Goal: Communication & Community: Connect with others

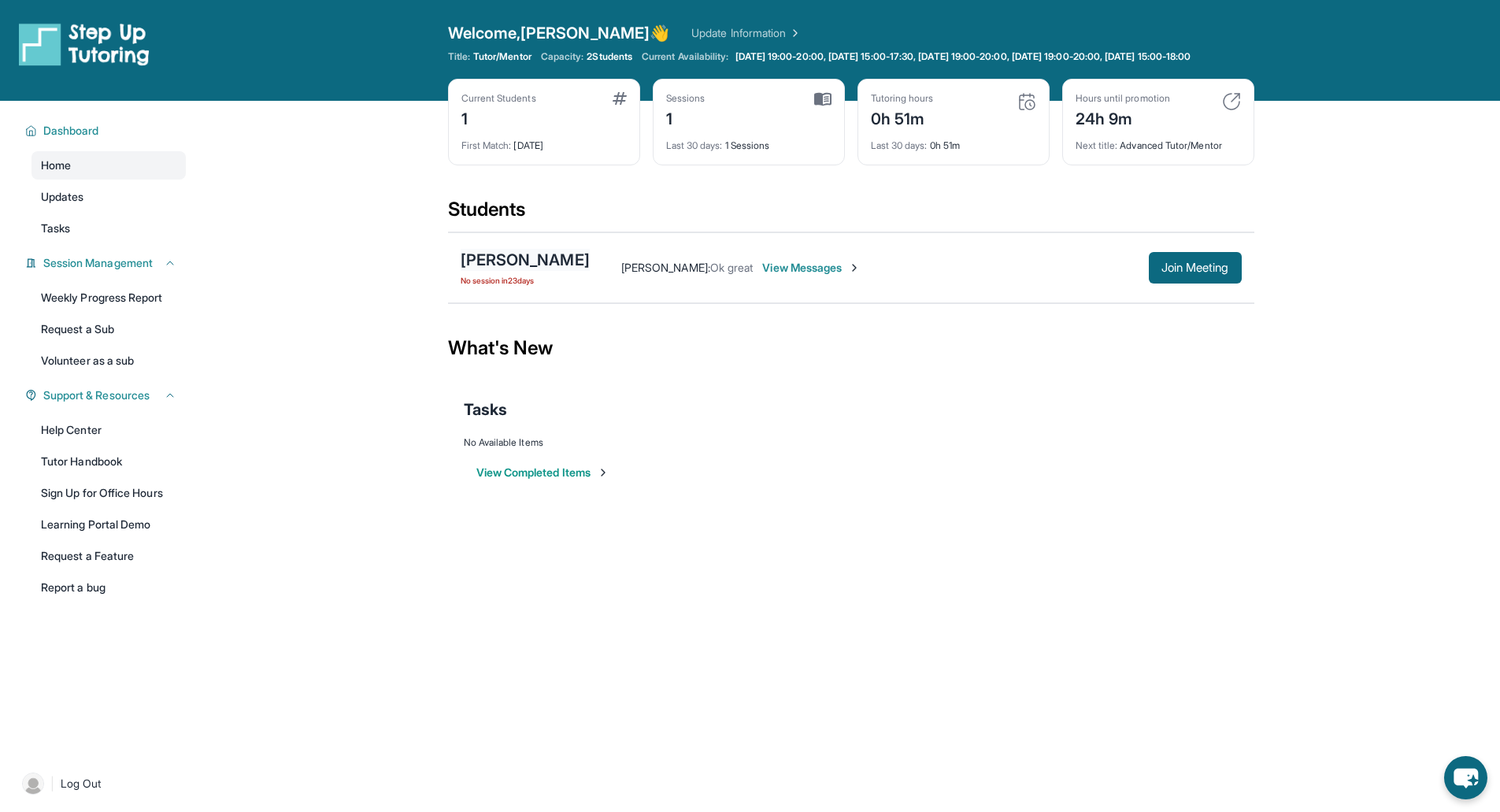
click at [574, 270] on div "[PERSON_NAME]" at bounding box center [525, 260] width 129 height 22
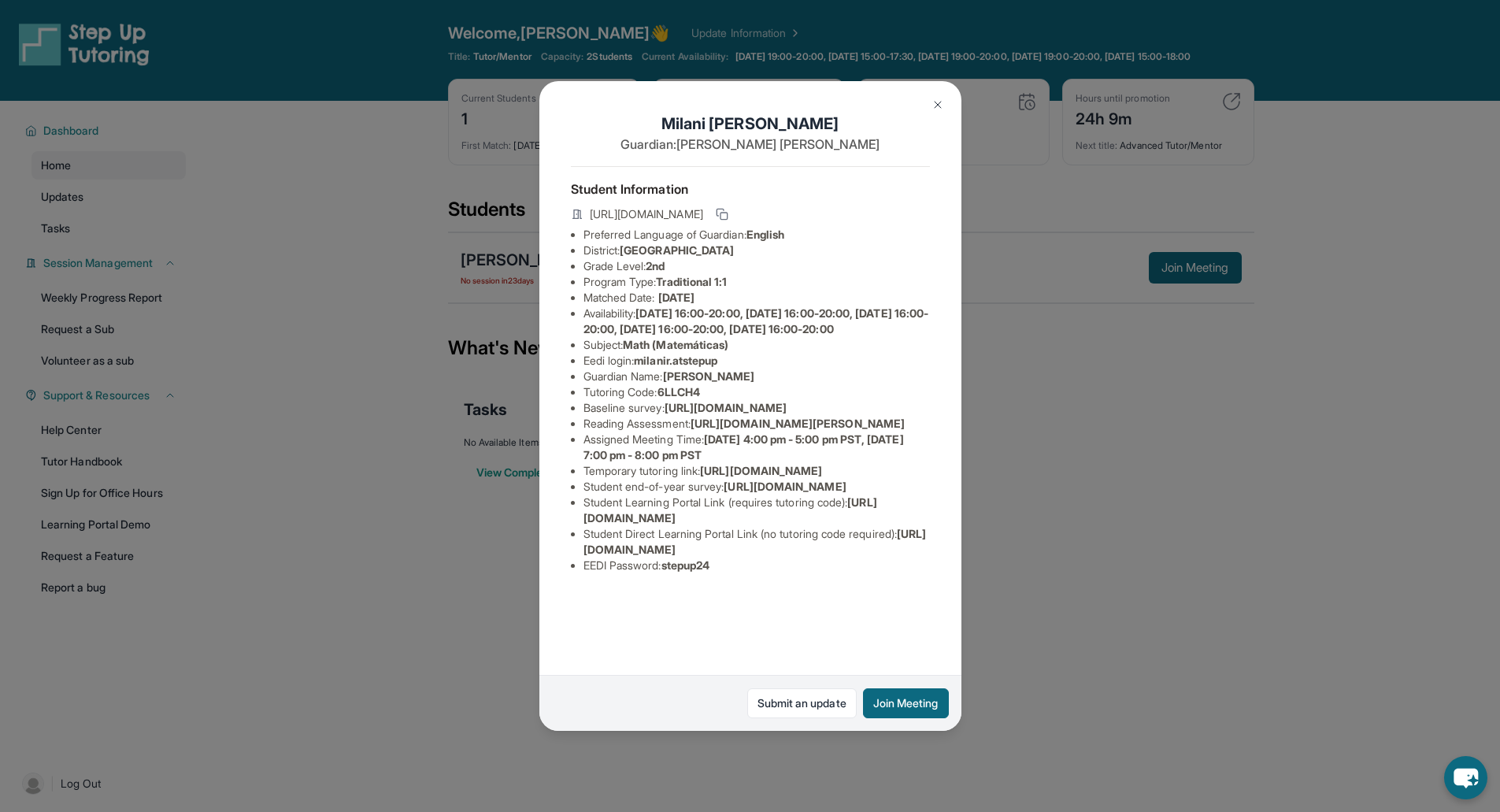
click at [934, 107] on img at bounding box center [938, 105] width 13 height 13
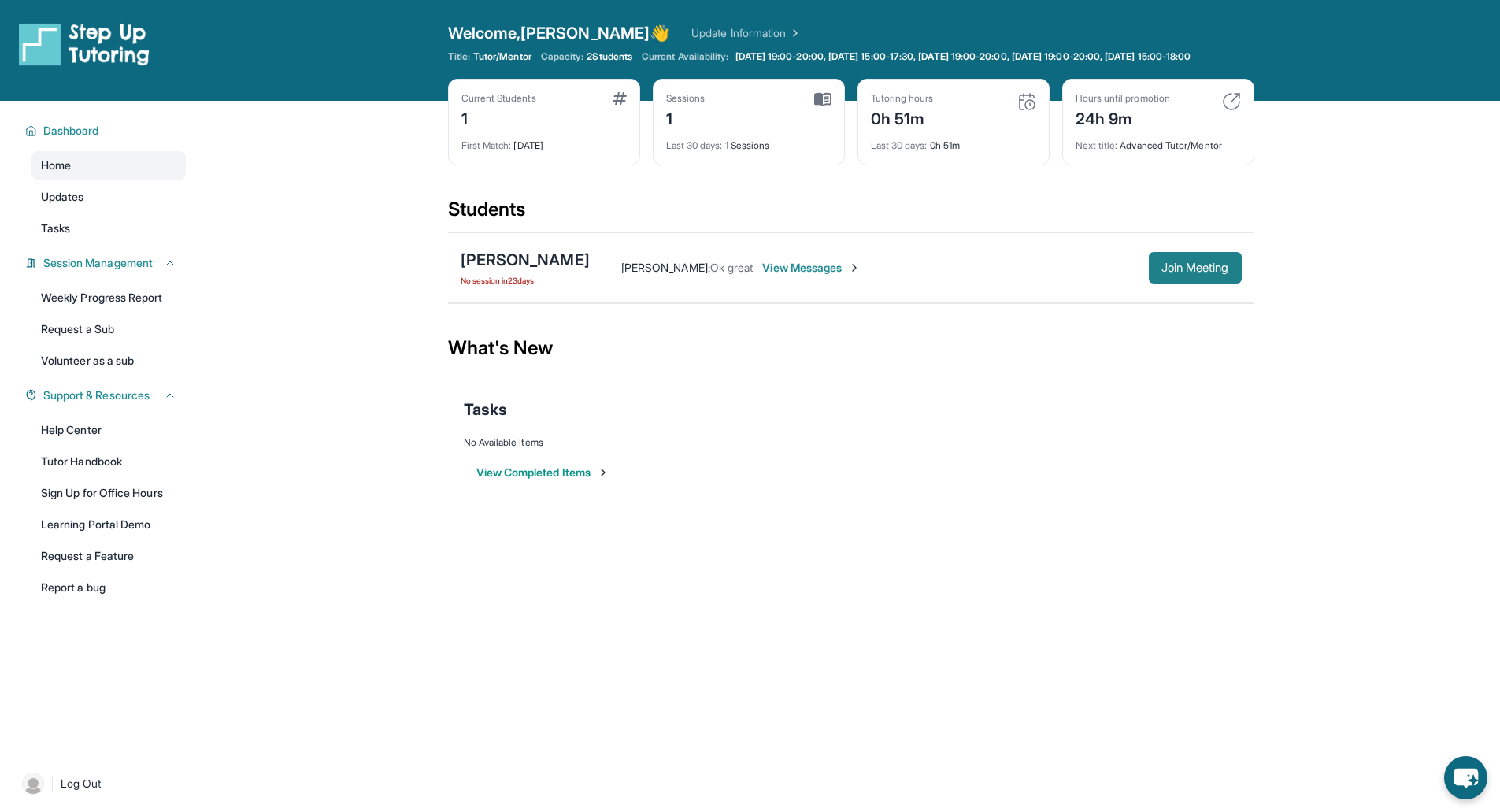
click at [1164, 272] on span "Join Meeting" at bounding box center [1196, 268] width 68 height 10
click at [566, 270] on div "[PERSON_NAME]" at bounding box center [525, 260] width 129 height 22
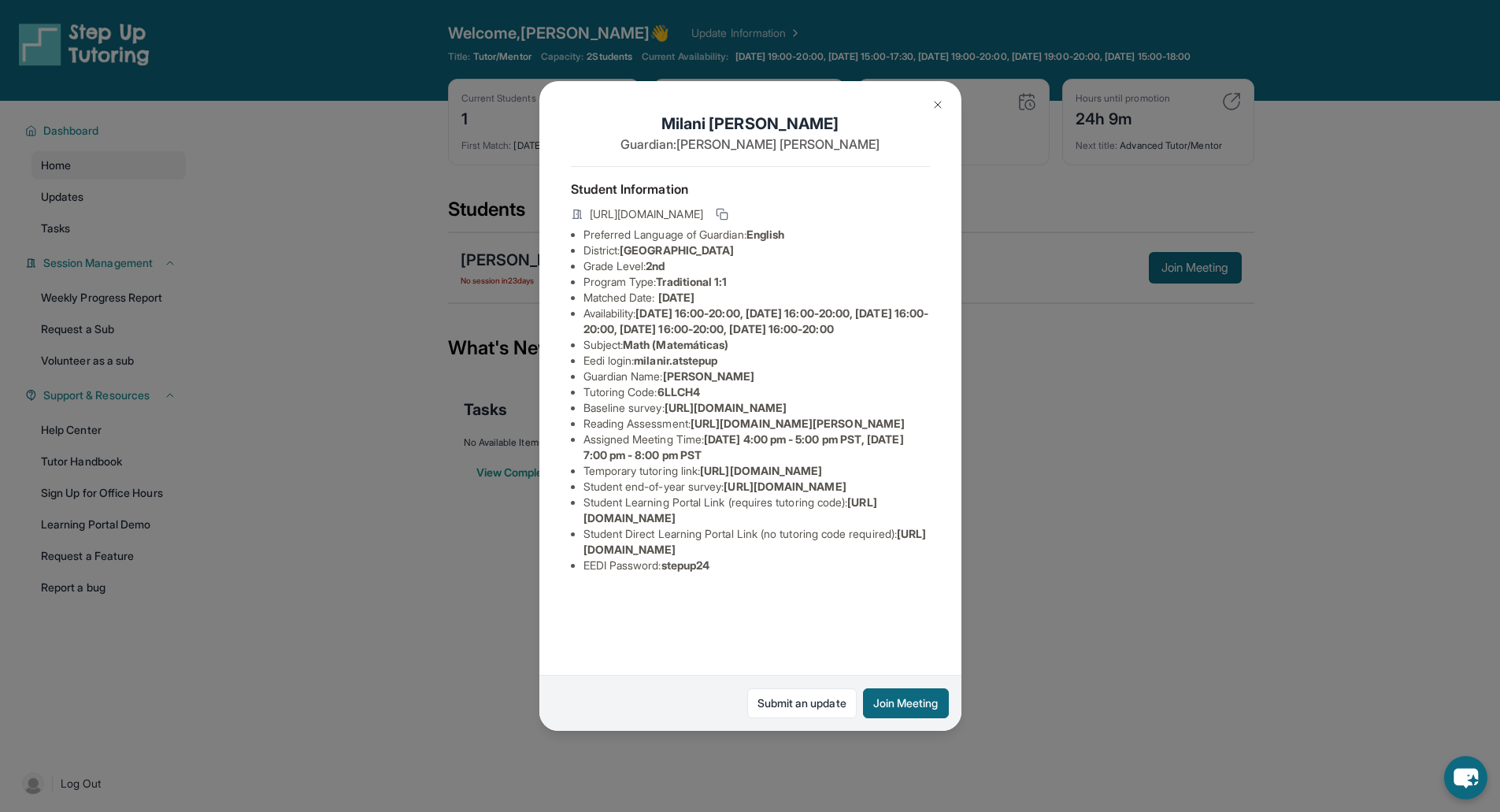
scroll to position [22, 0]
drag, startPoint x: 736, startPoint y: 367, endPoint x: 641, endPoint y: 366, distance: 95.0
click at [641, 366] on li "Eedi login : milanir.atstepup" at bounding box center [757, 361] width 347 height 16
copy span "milanir.atstepup"
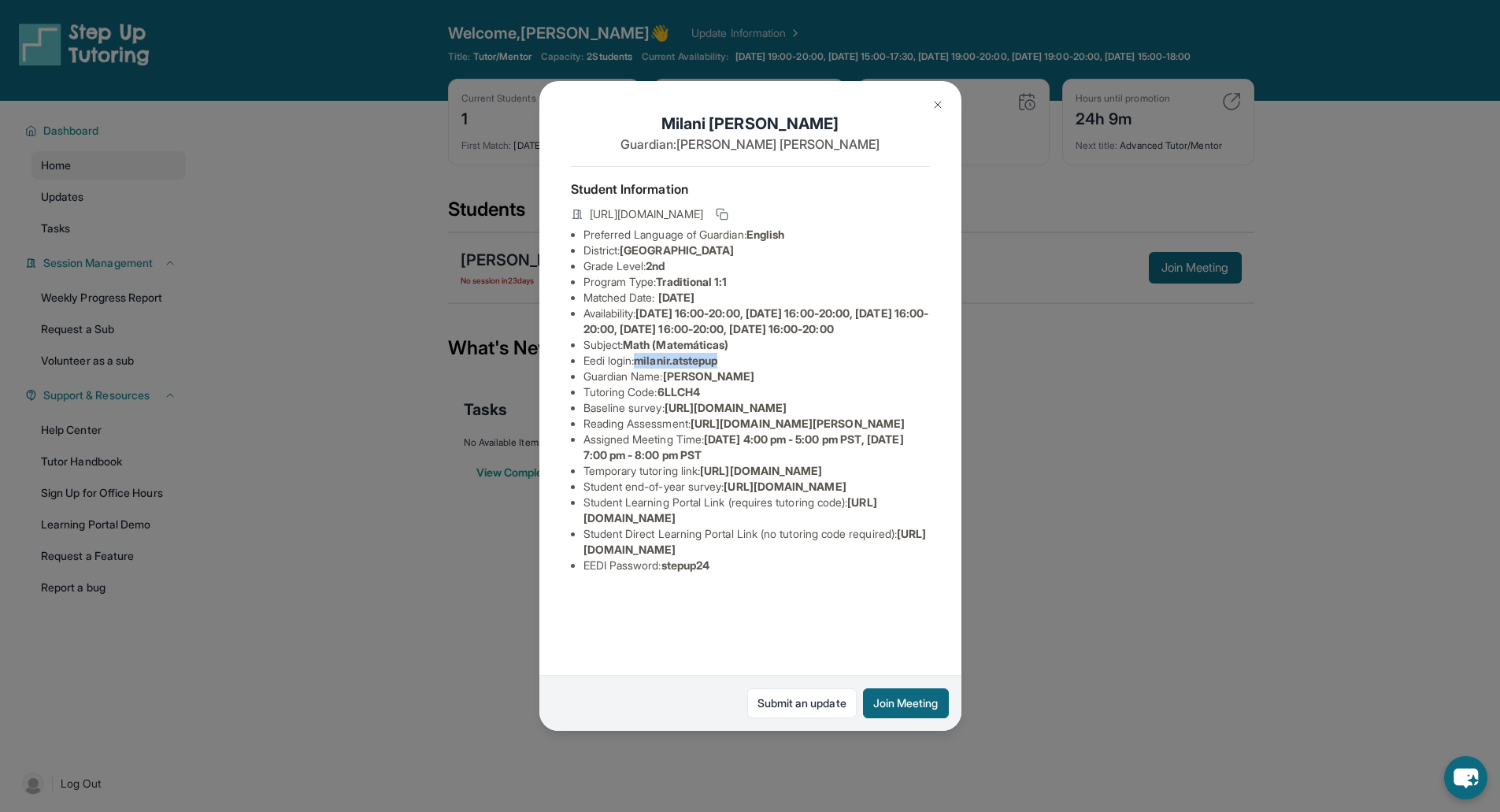
copy span "milanir.atstepup"
click at [939, 112] on button at bounding box center [938, 104] width 31 height 31
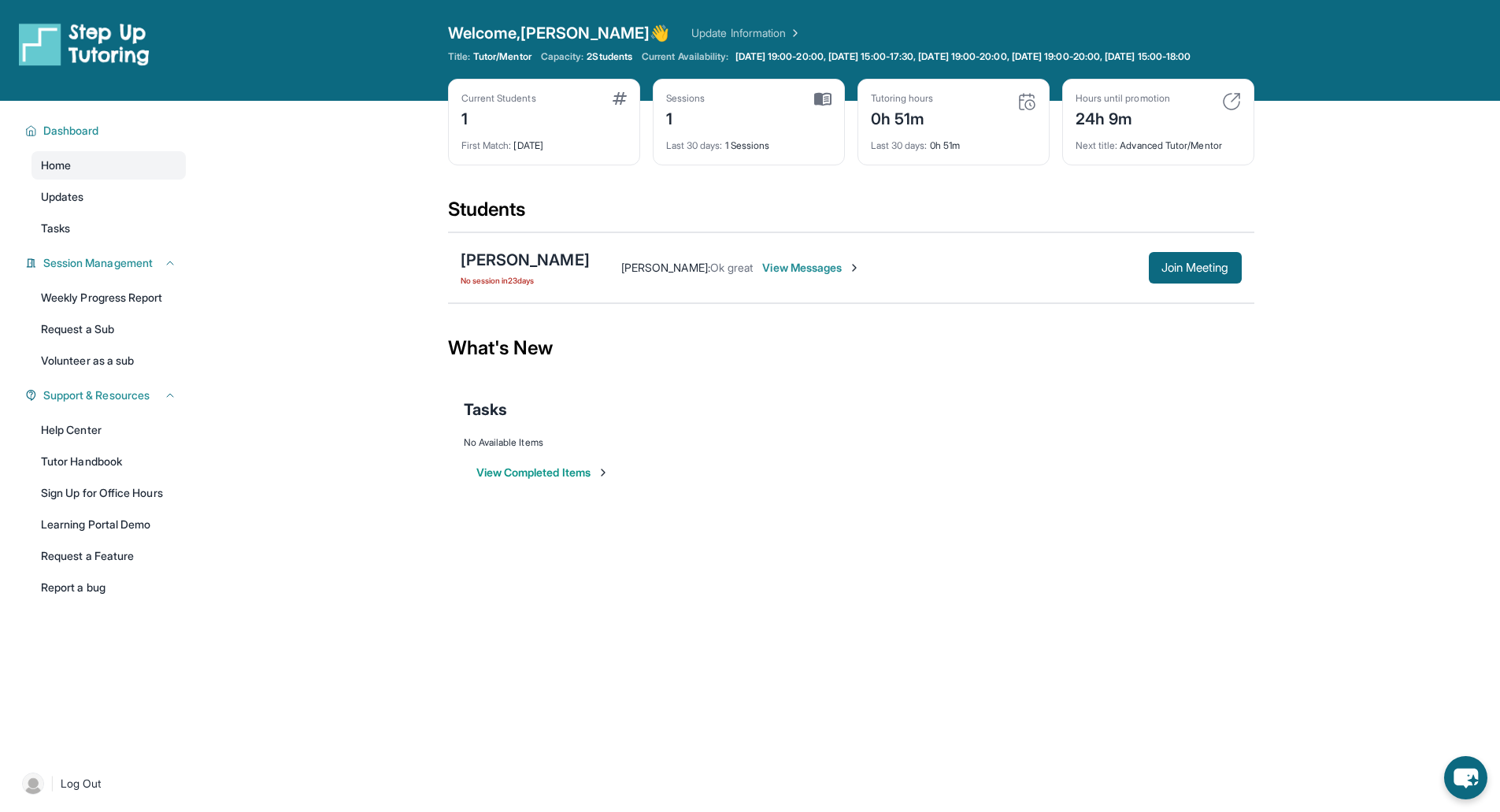
click at [812, 276] on span "View Messages" at bounding box center [811, 268] width 99 height 16
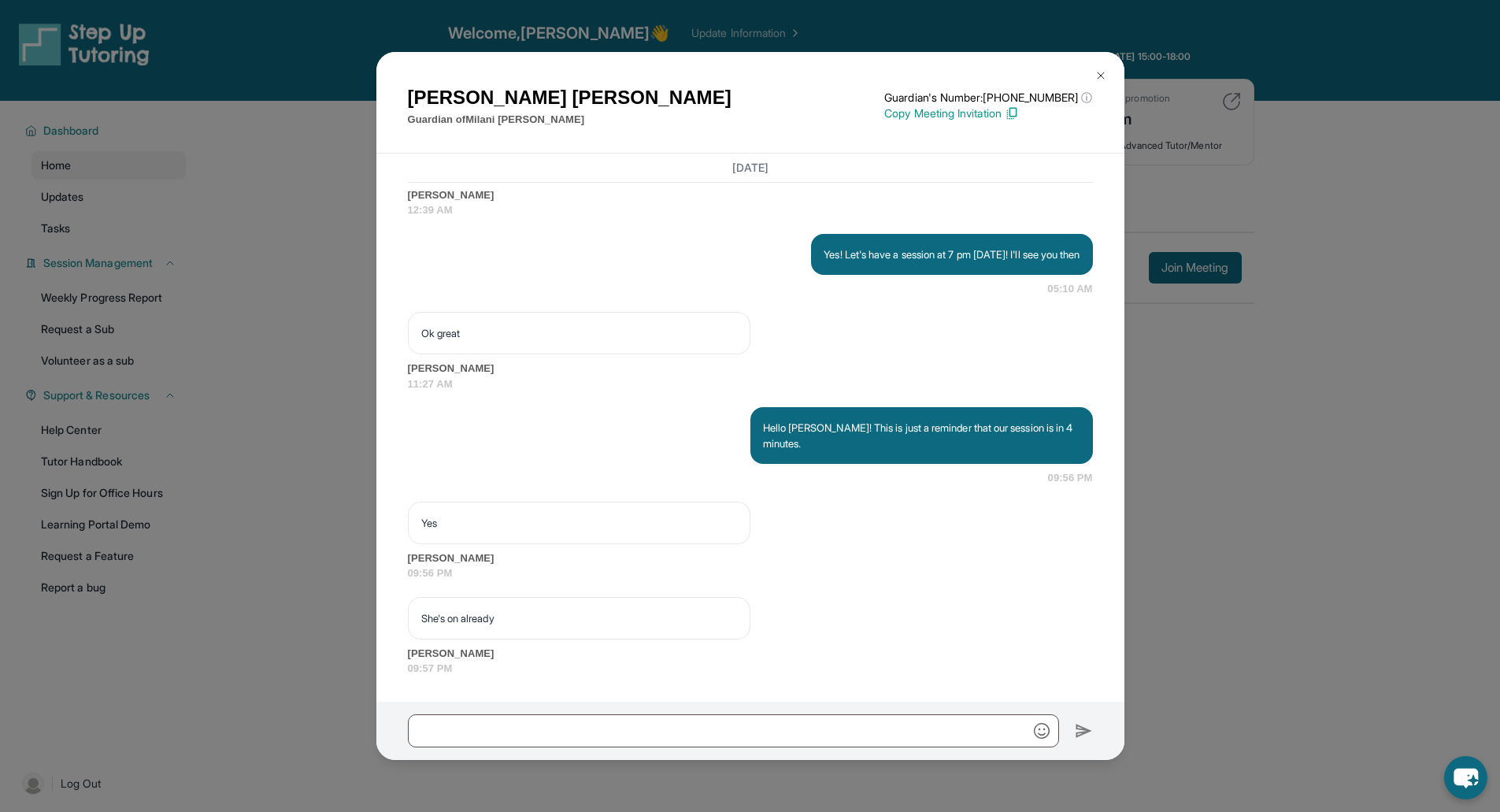
scroll to position [12163, 0]
click at [1019, 111] on img at bounding box center [1012, 114] width 14 height 14
click at [724, 739] on input "text" at bounding box center [733, 731] width 651 height 33
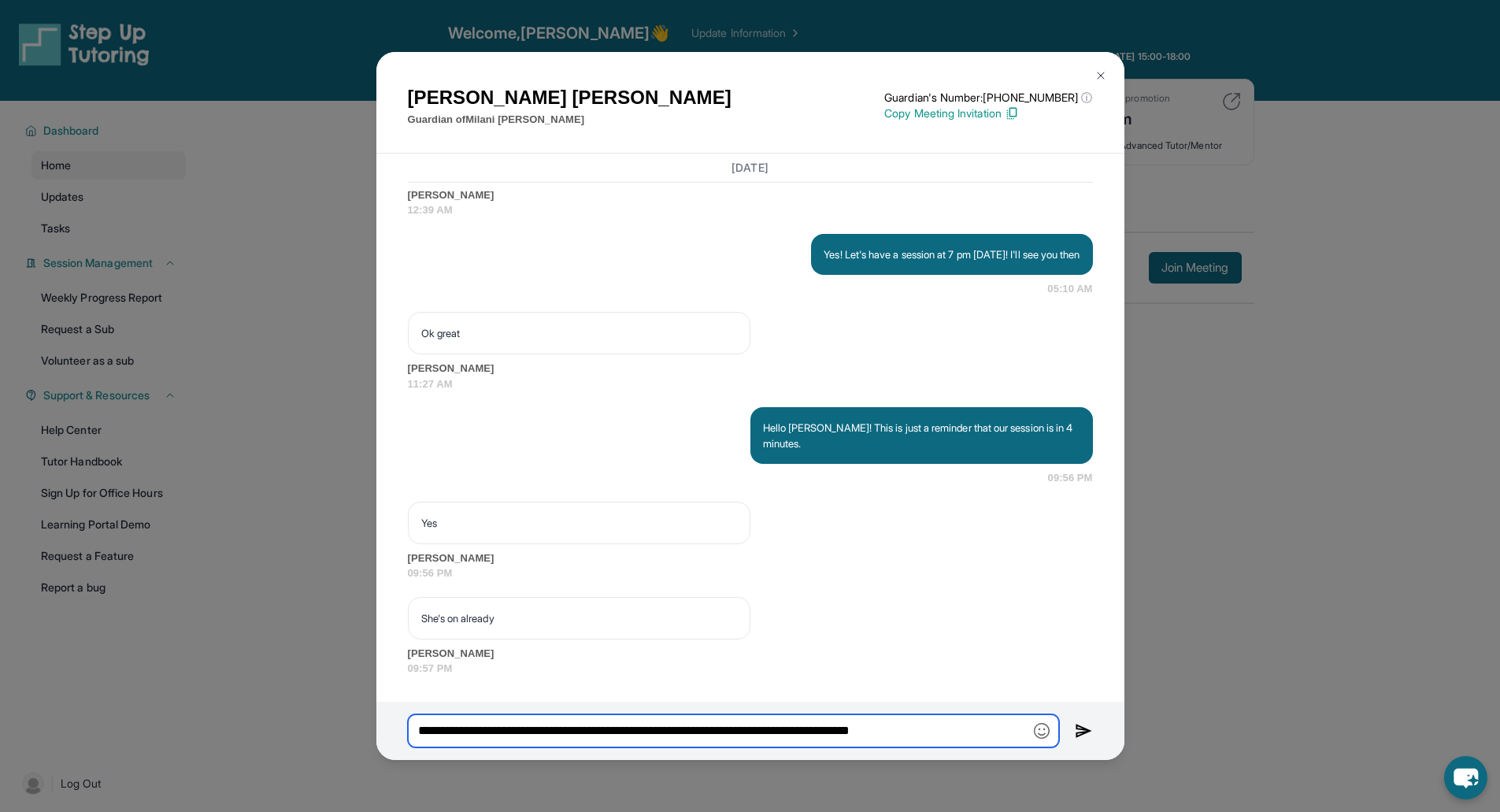
paste input "**********"
type input "**********"
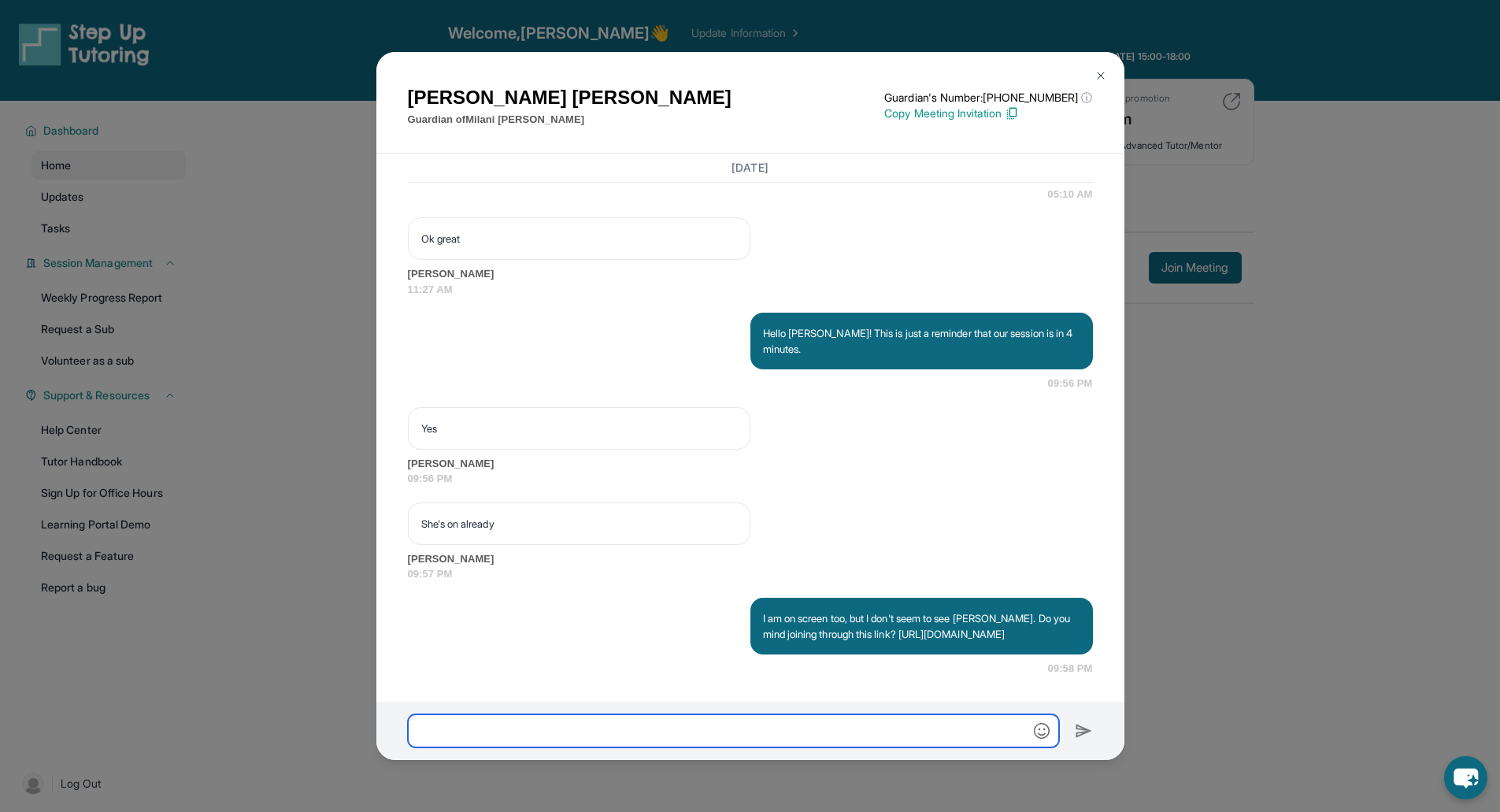
scroll to position [12272, 0]
click at [1100, 69] on button at bounding box center [1101, 75] width 31 height 31
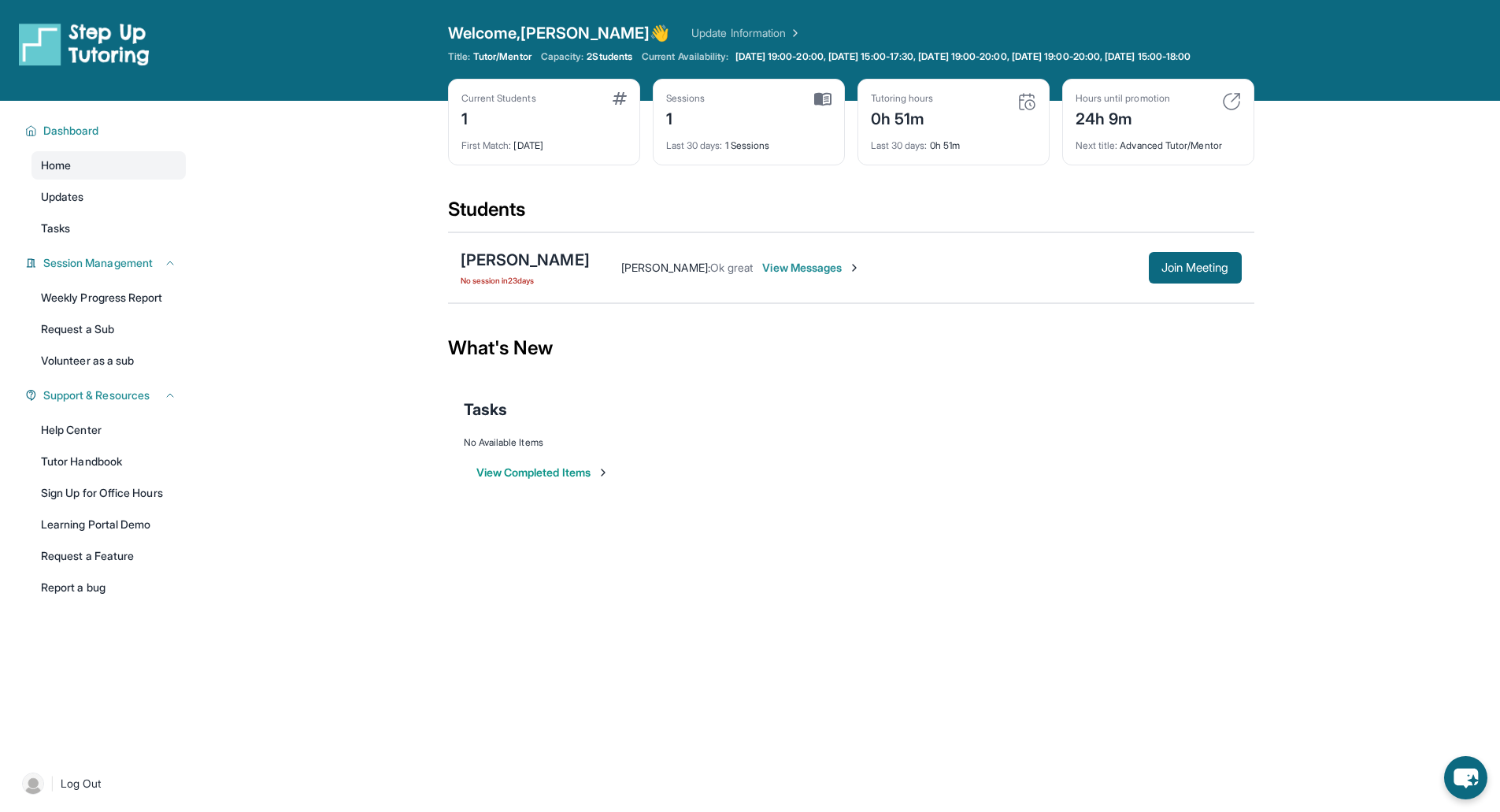
click at [826, 276] on span "View Messages" at bounding box center [811, 268] width 99 height 16
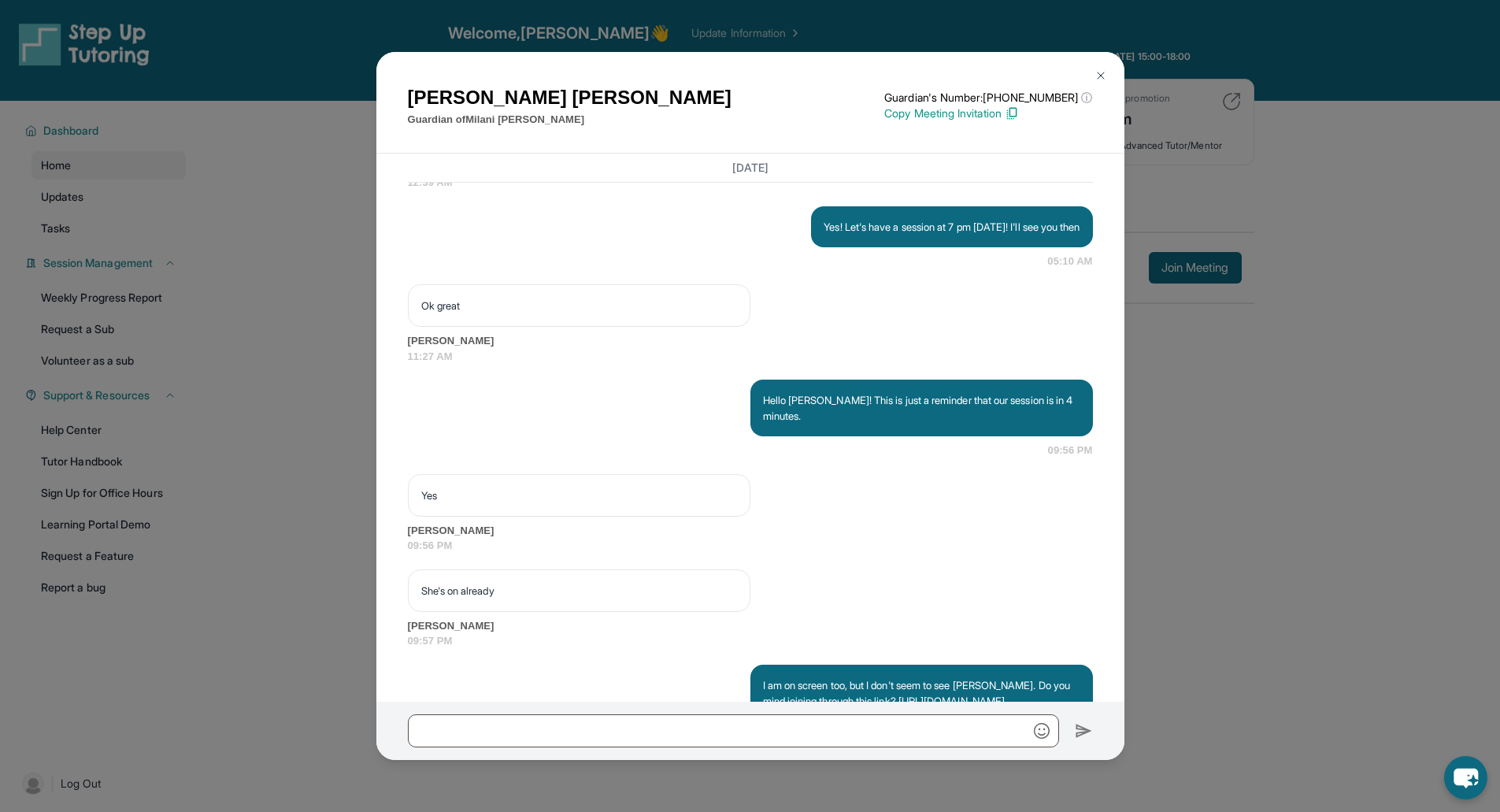
scroll to position [12399, 0]
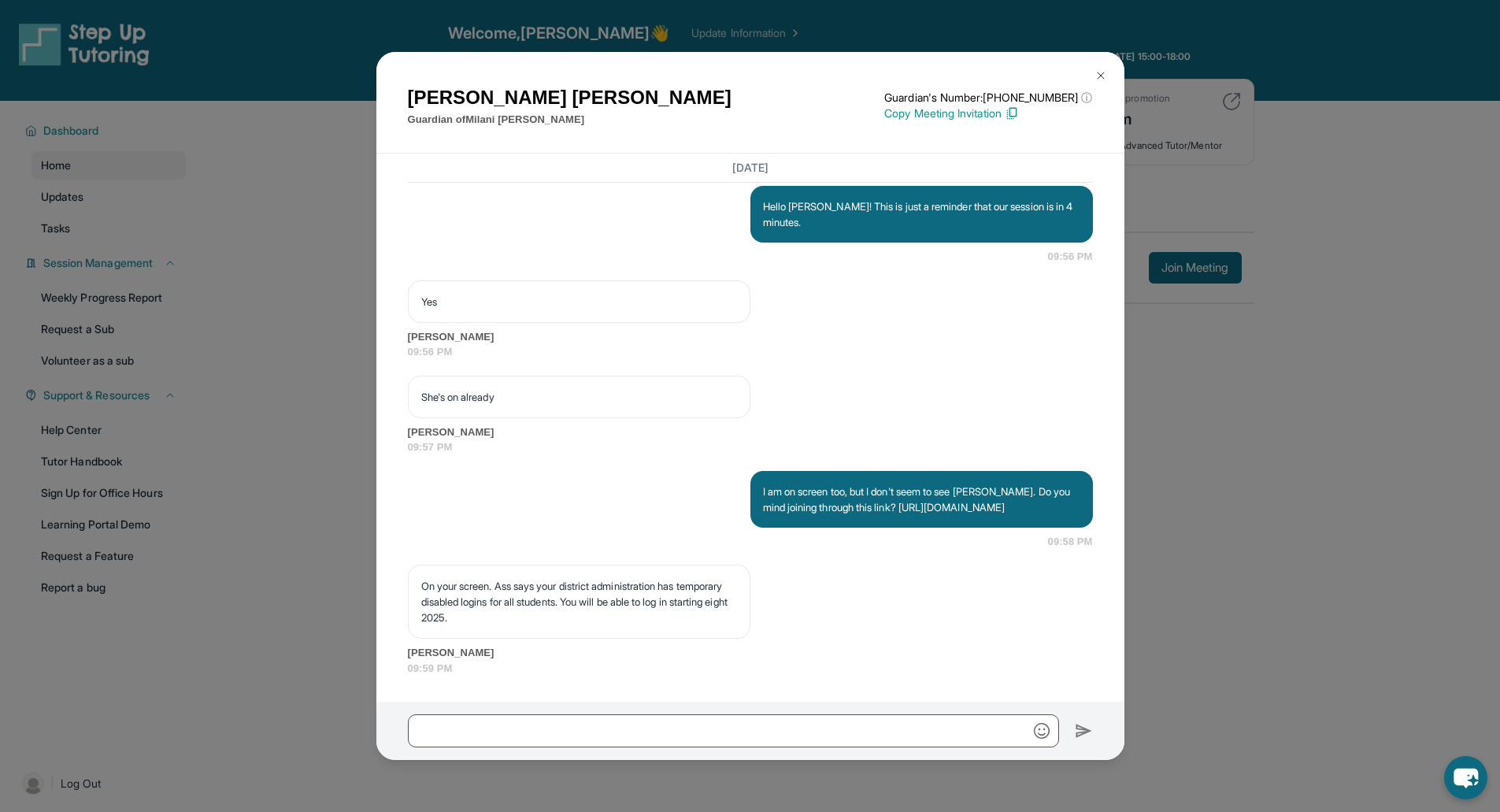
click at [1104, 75] on img at bounding box center [1101, 75] width 13 height 13
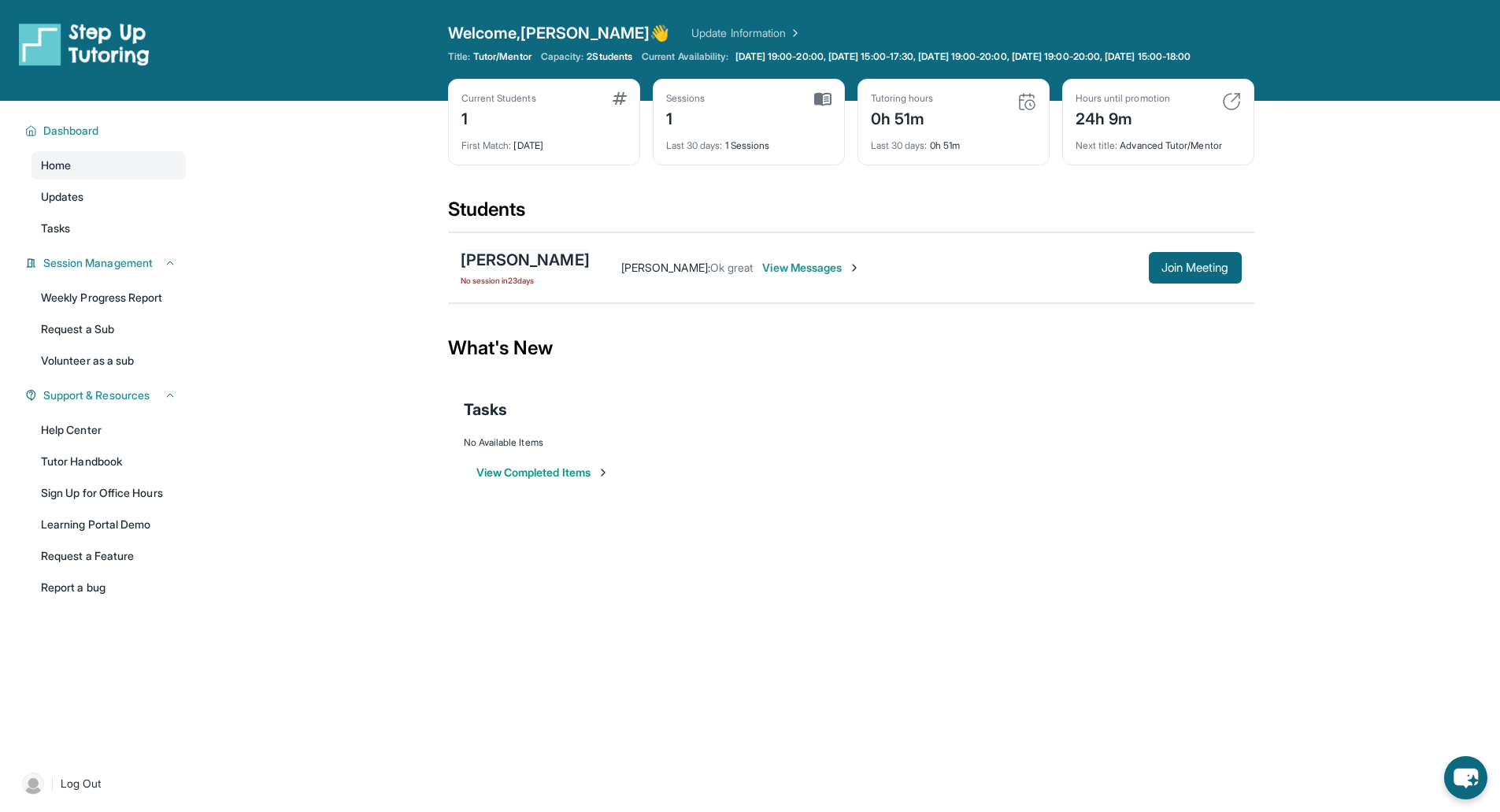
click at [540, 268] on div "[PERSON_NAME]" at bounding box center [525, 260] width 129 height 22
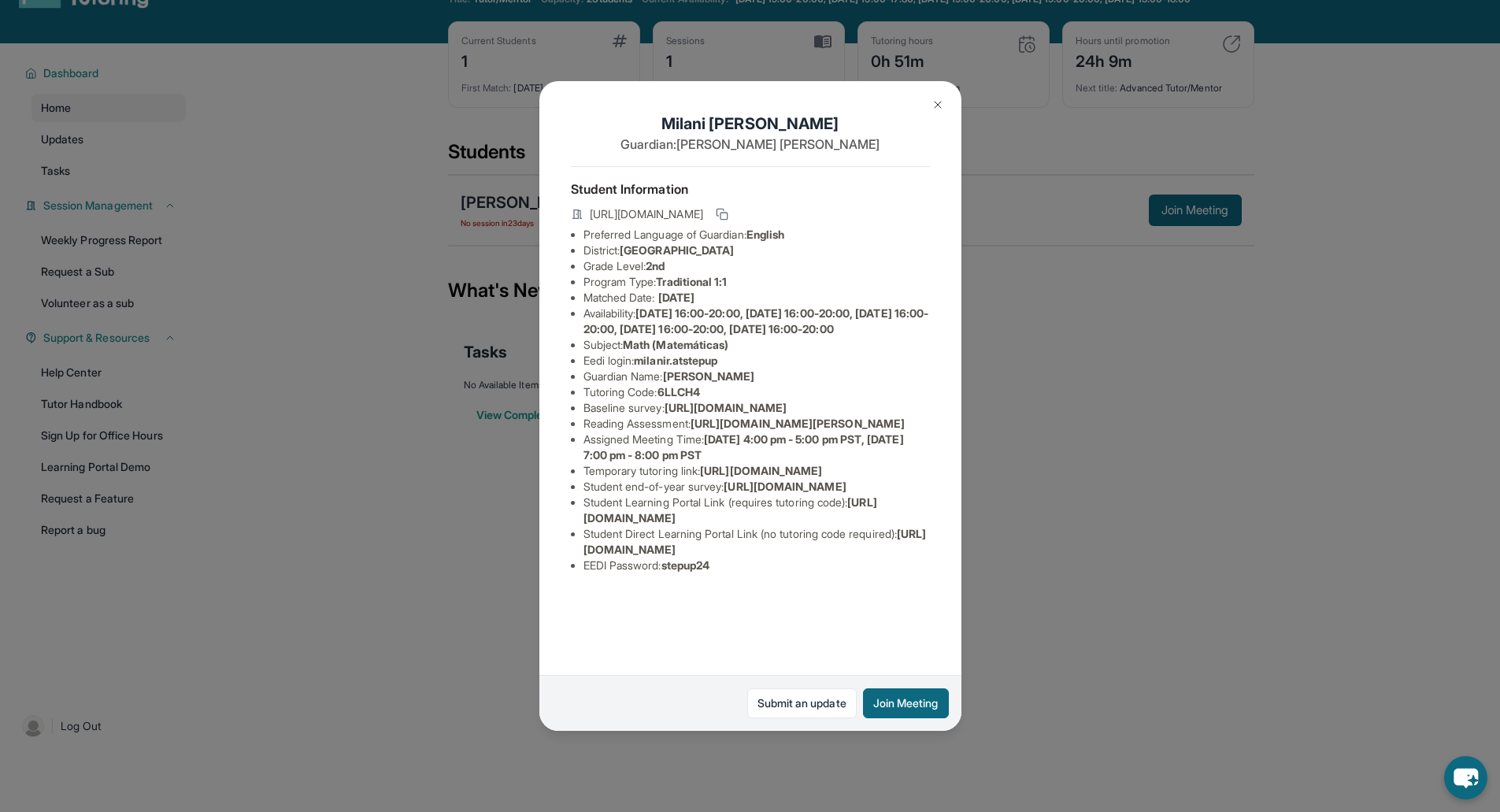
scroll to position [37, 0]
drag, startPoint x: 735, startPoint y: 571, endPoint x: 577, endPoint y: 558, distance: 158.5
click at [577, 558] on ul "Preferred Language of Guardian: English District: Glendale Unified School Distr…" at bounding box center [750, 399] width 359 height 346
copy span "https://www.thelessonspace.com/space/e5d32da5-6b09-48bd-945b-3a05664c1ba3/"
click at [943, 107] on img at bounding box center [938, 105] width 13 height 13
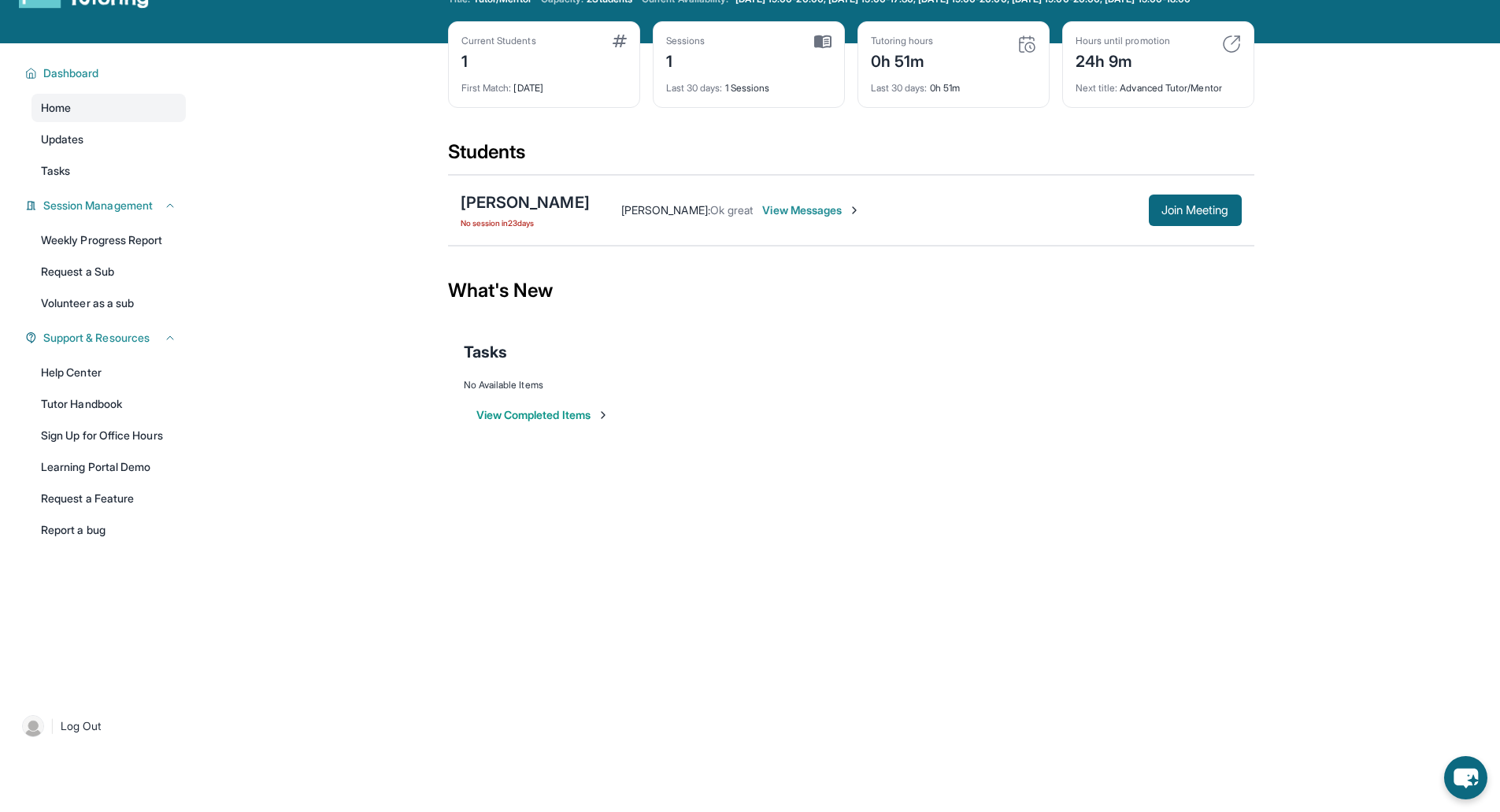
click at [781, 218] on span "View Messages" at bounding box center [811, 210] width 99 height 16
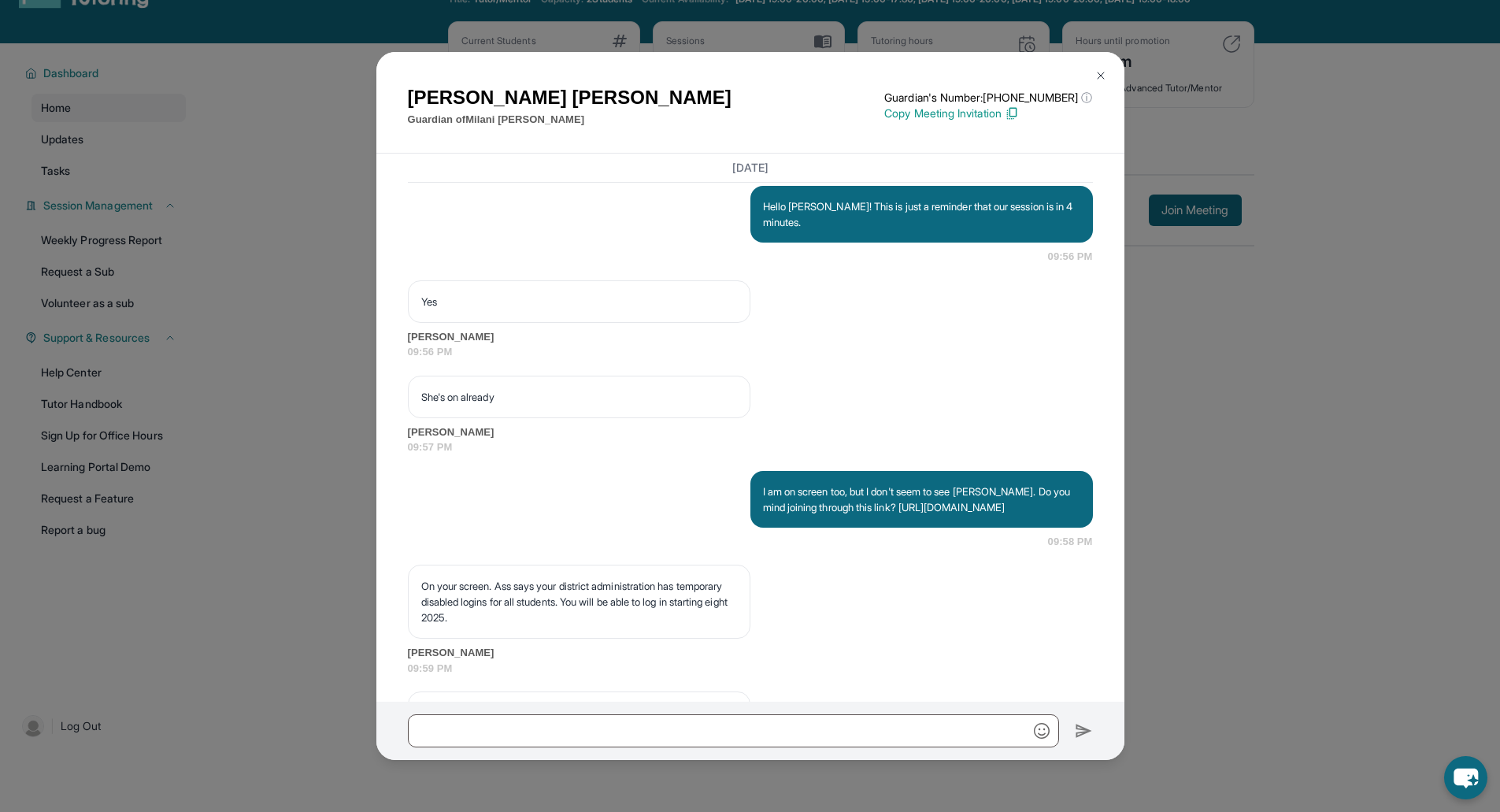
scroll to position [12605, 0]
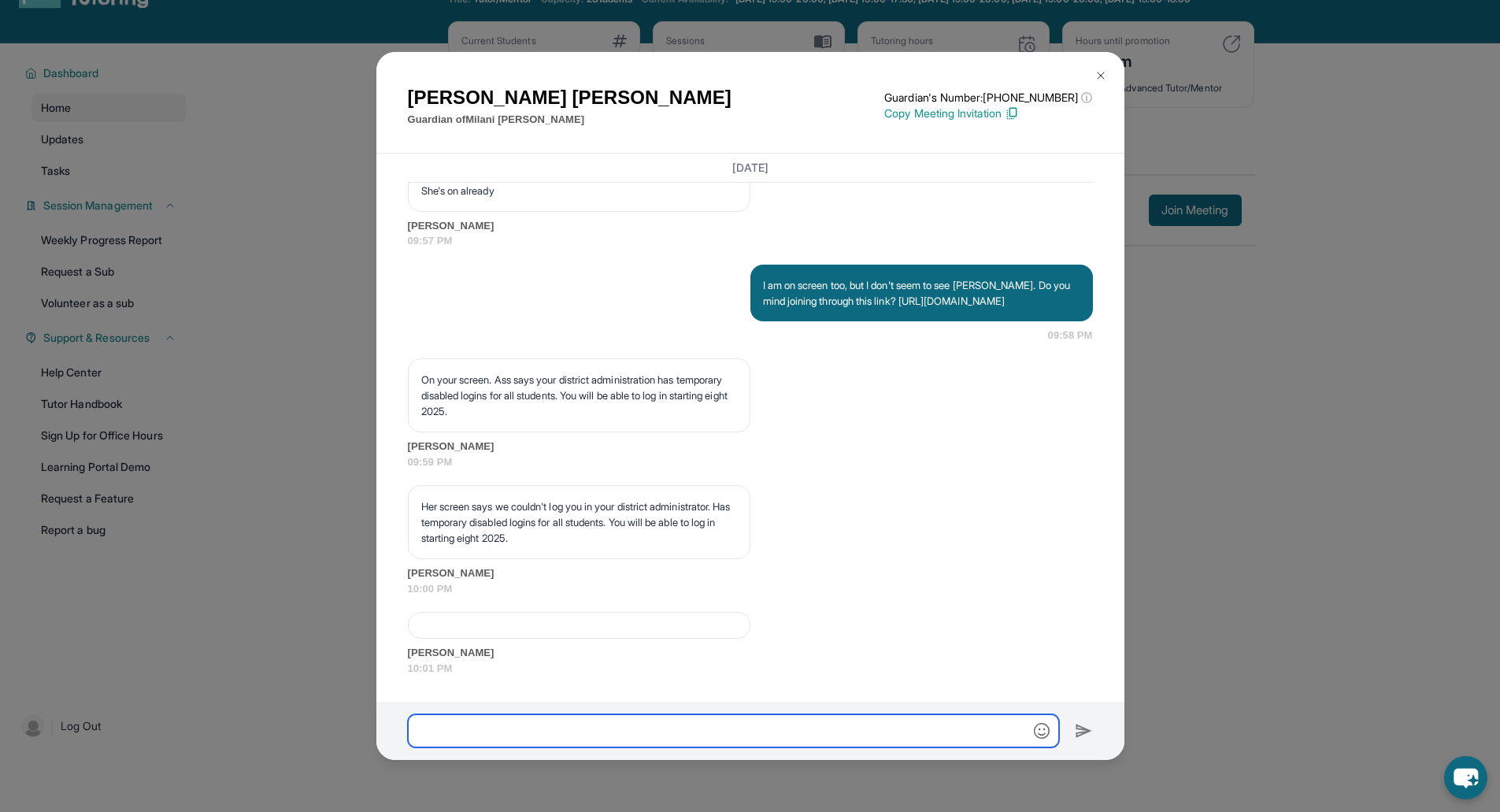
click at [681, 723] on input "text" at bounding box center [733, 731] width 651 height 33
paste input "**********"
type input "**********"
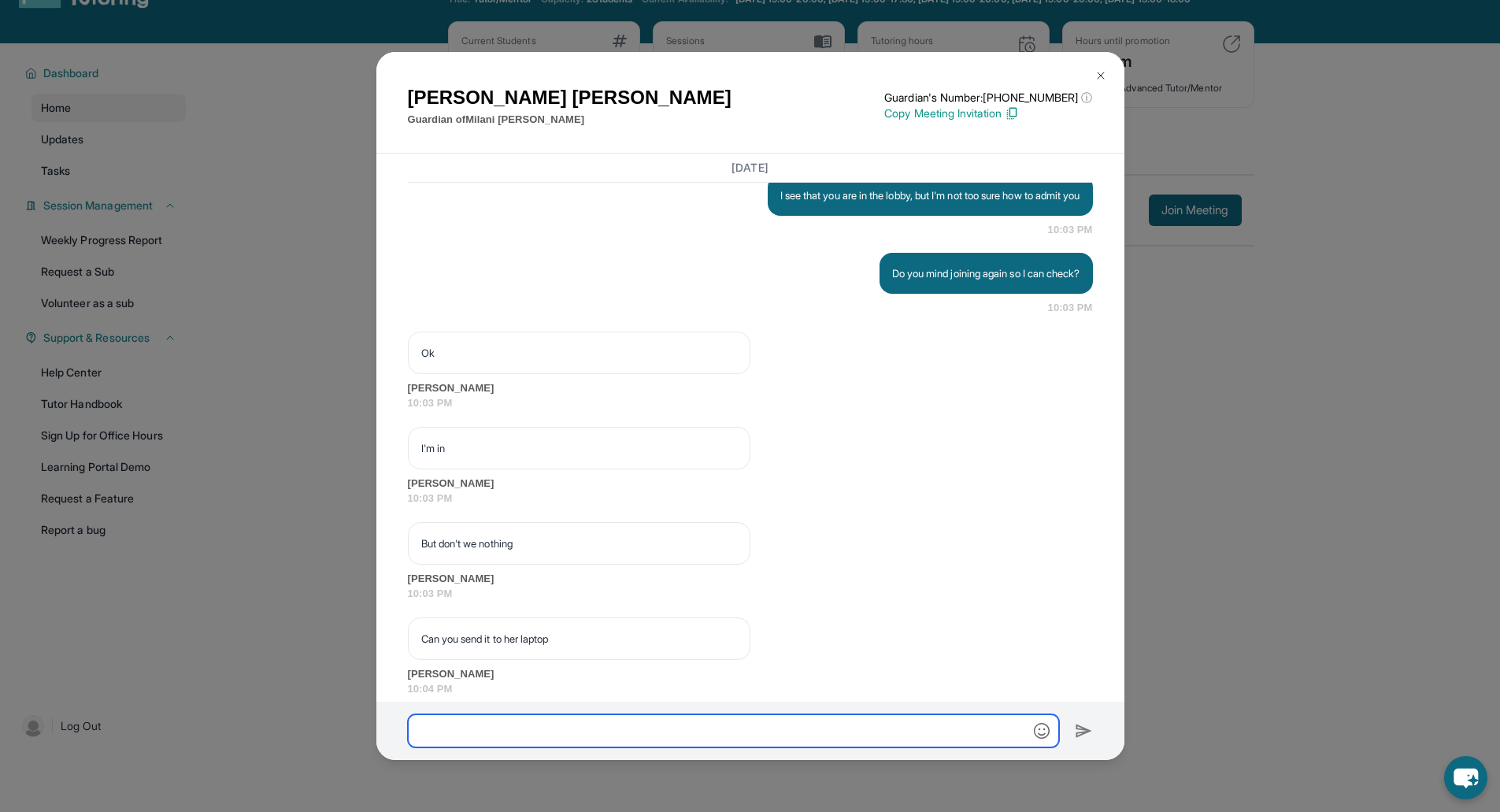
scroll to position [13270, 0]
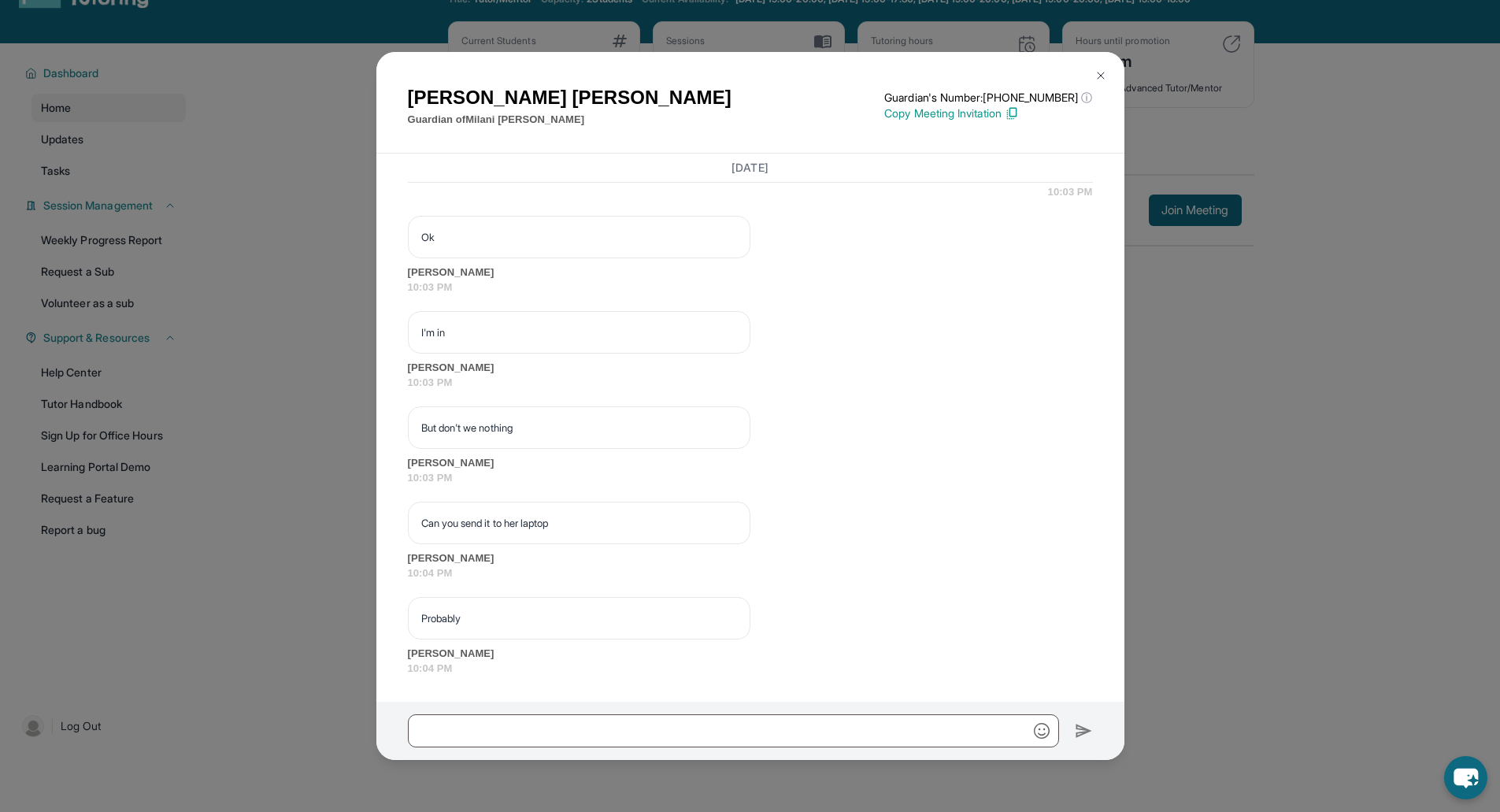
click at [1103, 71] on img at bounding box center [1101, 75] width 13 height 13
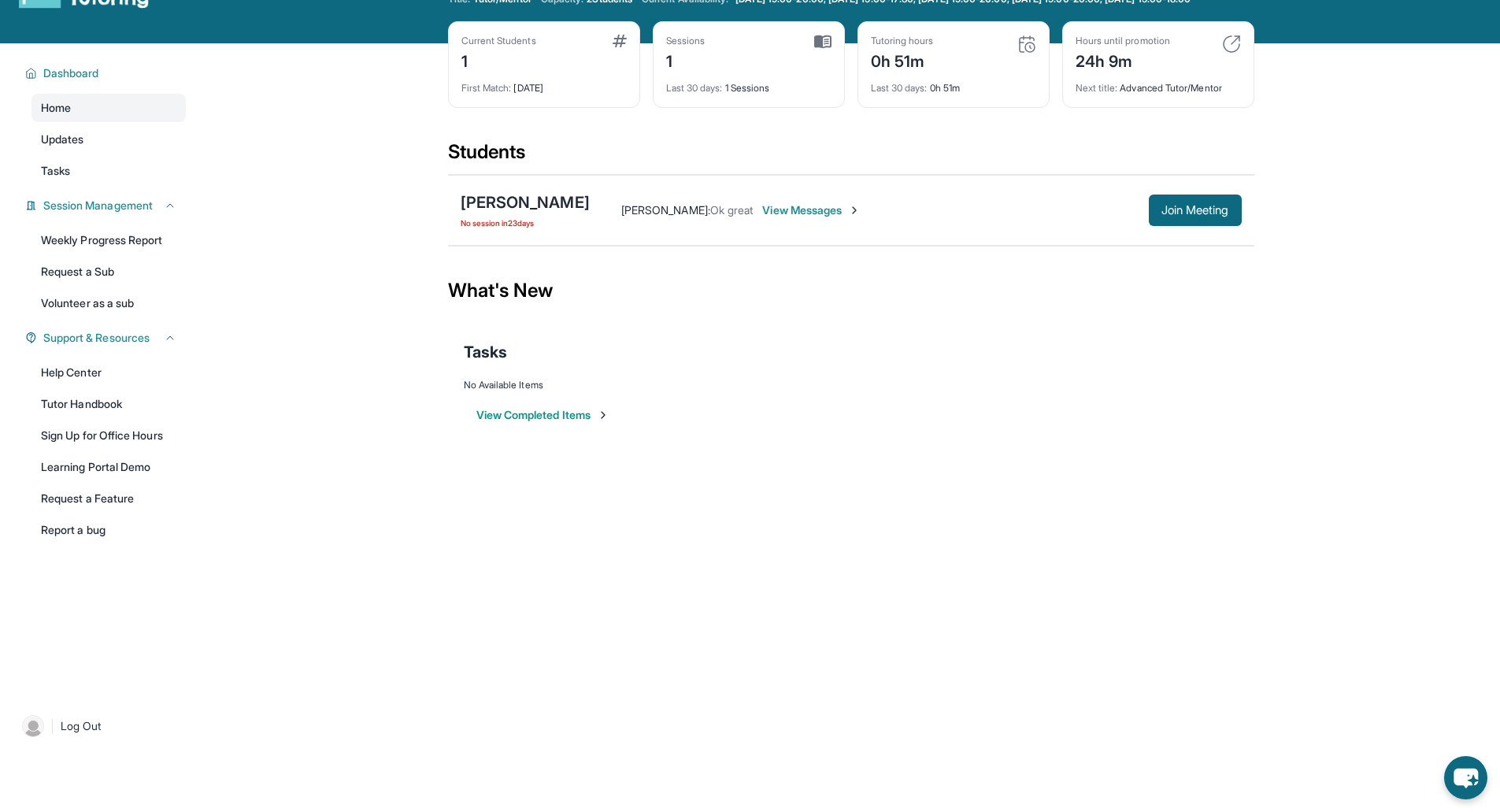
click at [774, 218] on span "View Messages" at bounding box center [811, 210] width 99 height 16
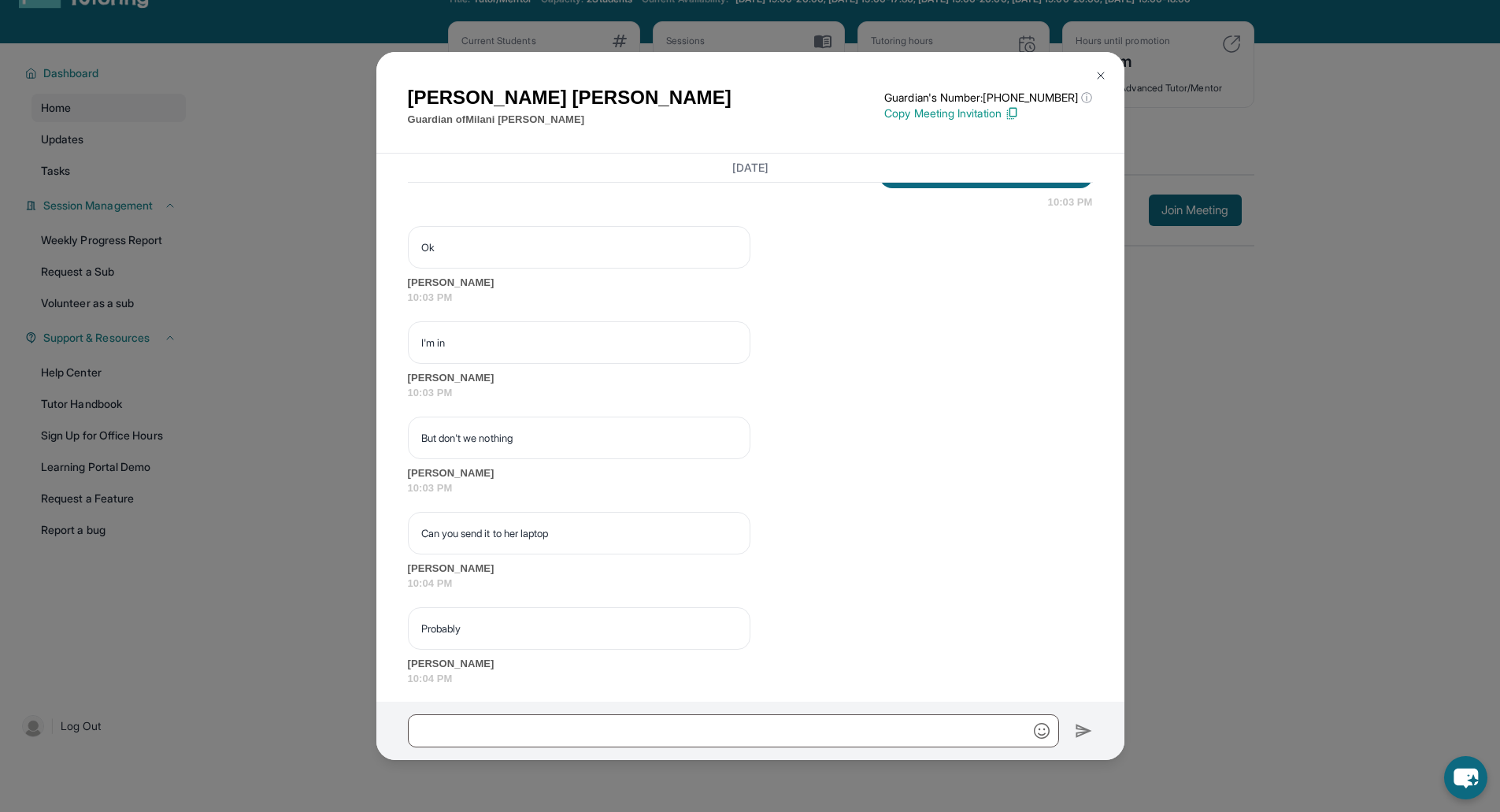
scroll to position [13650, 0]
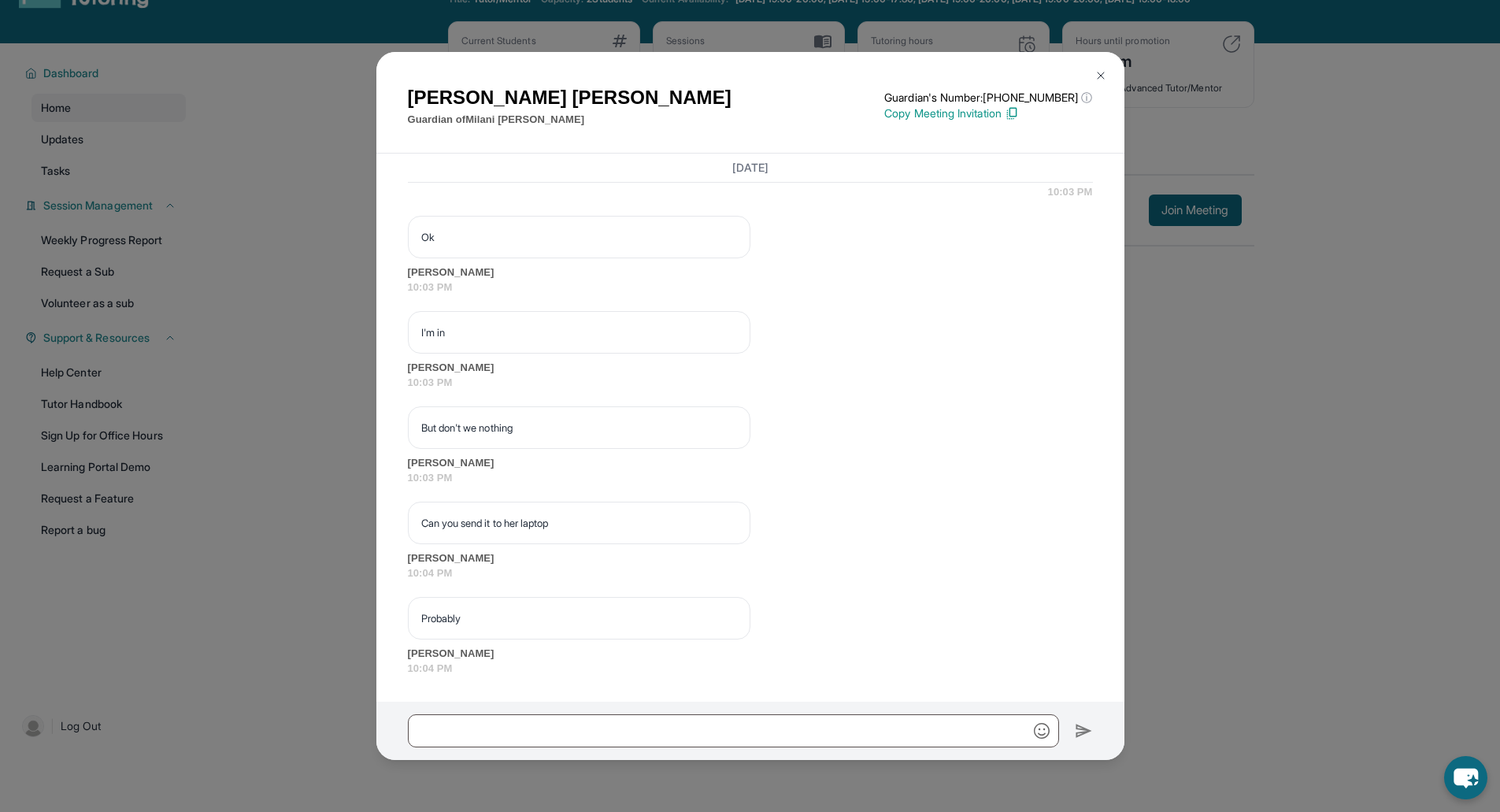
click at [1102, 69] on img at bounding box center [1101, 75] width 13 height 13
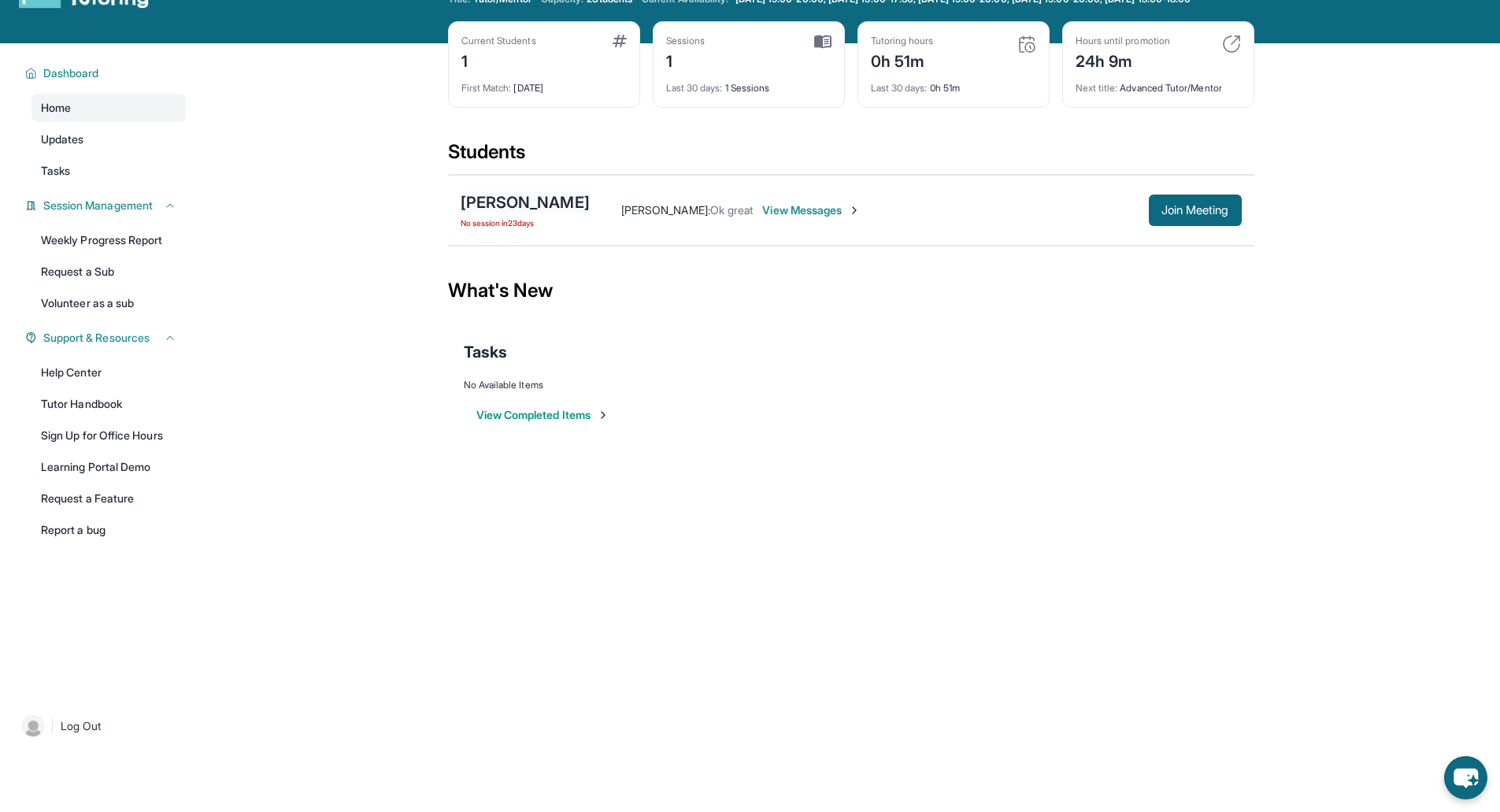
click at [526, 213] on div "[PERSON_NAME]" at bounding box center [525, 202] width 129 height 22
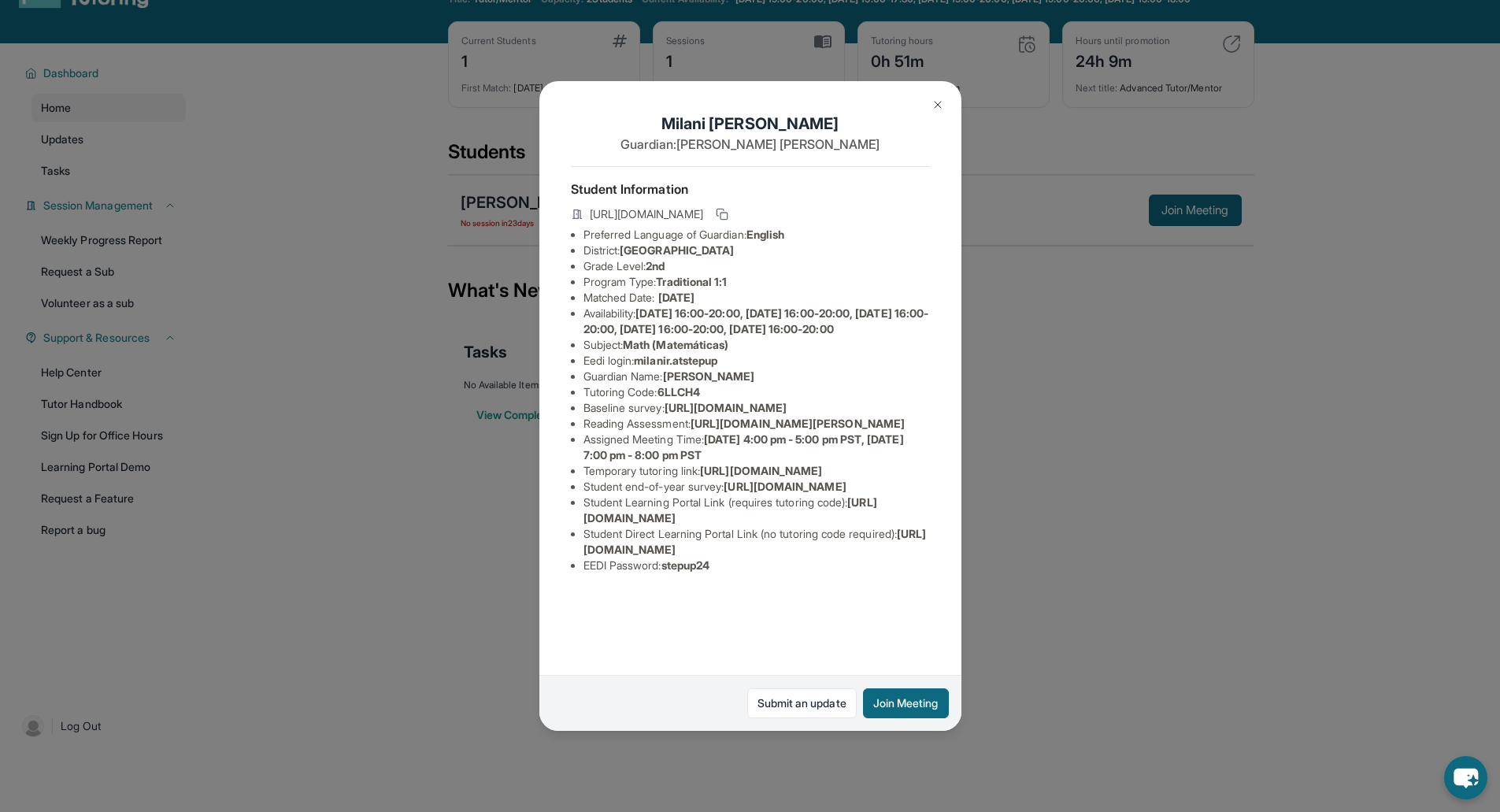
scroll to position [0, 0]
click at [728, 220] on icon at bounding box center [722, 214] width 13 height 13
click at [946, 98] on button at bounding box center [938, 104] width 31 height 31
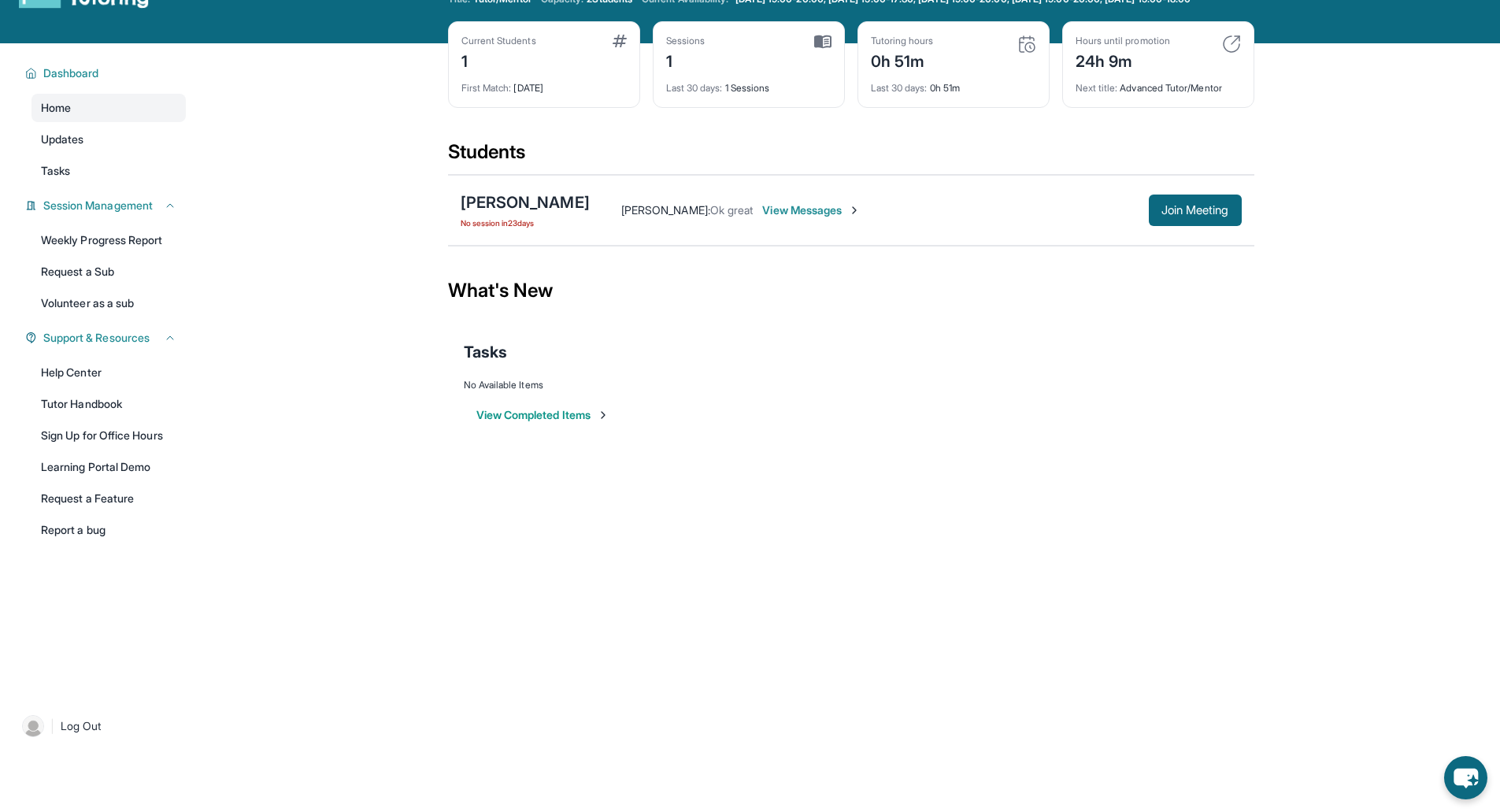
click at [833, 216] on span "View Messages" at bounding box center [811, 210] width 99 height 16
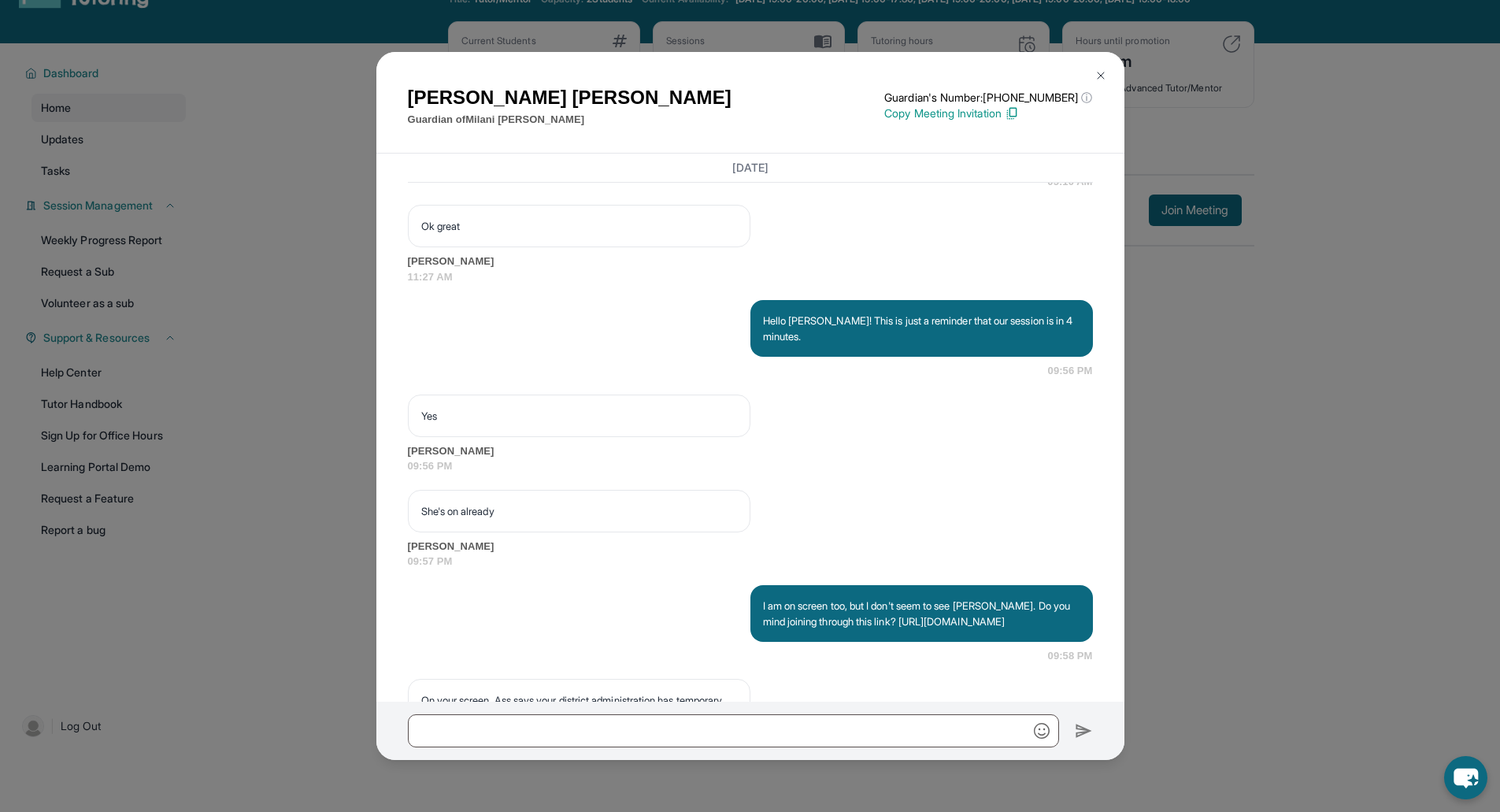
scroll to position [13728, 0]
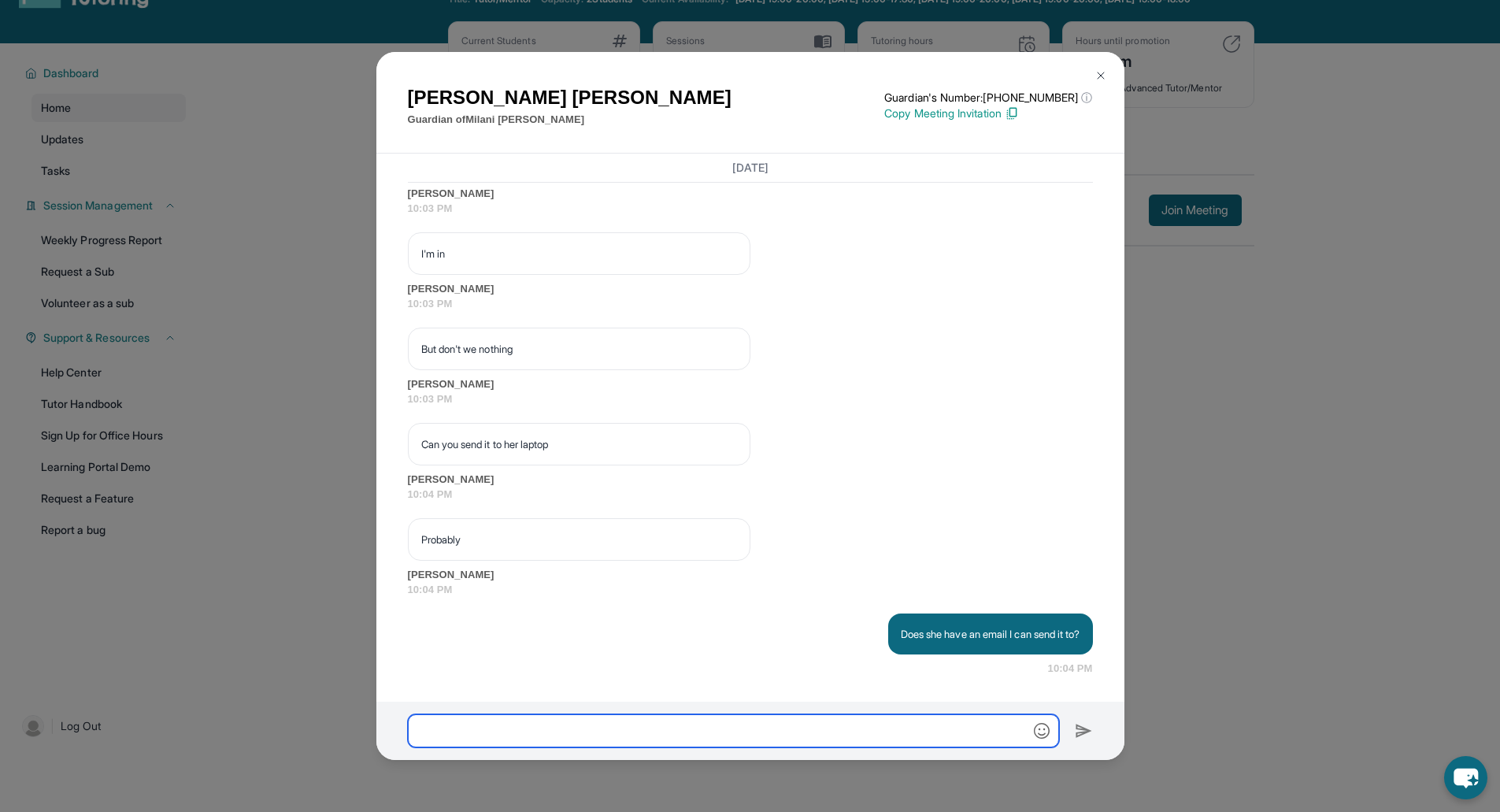
click at [713, 721] on input "text" at bounding box center [733, 731] width 651 height 33
type input "*"
paste input "**********"
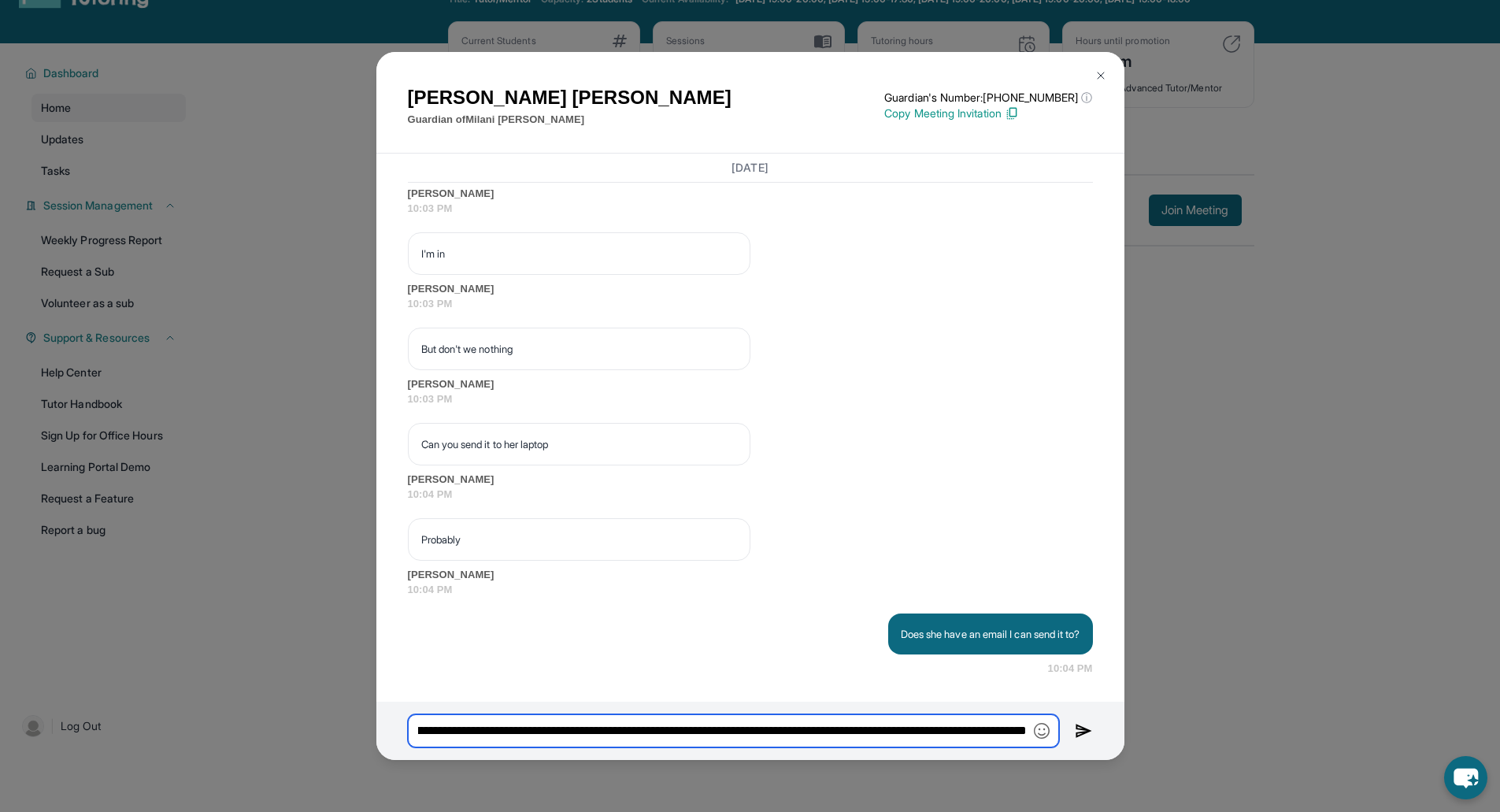
type input "**********"
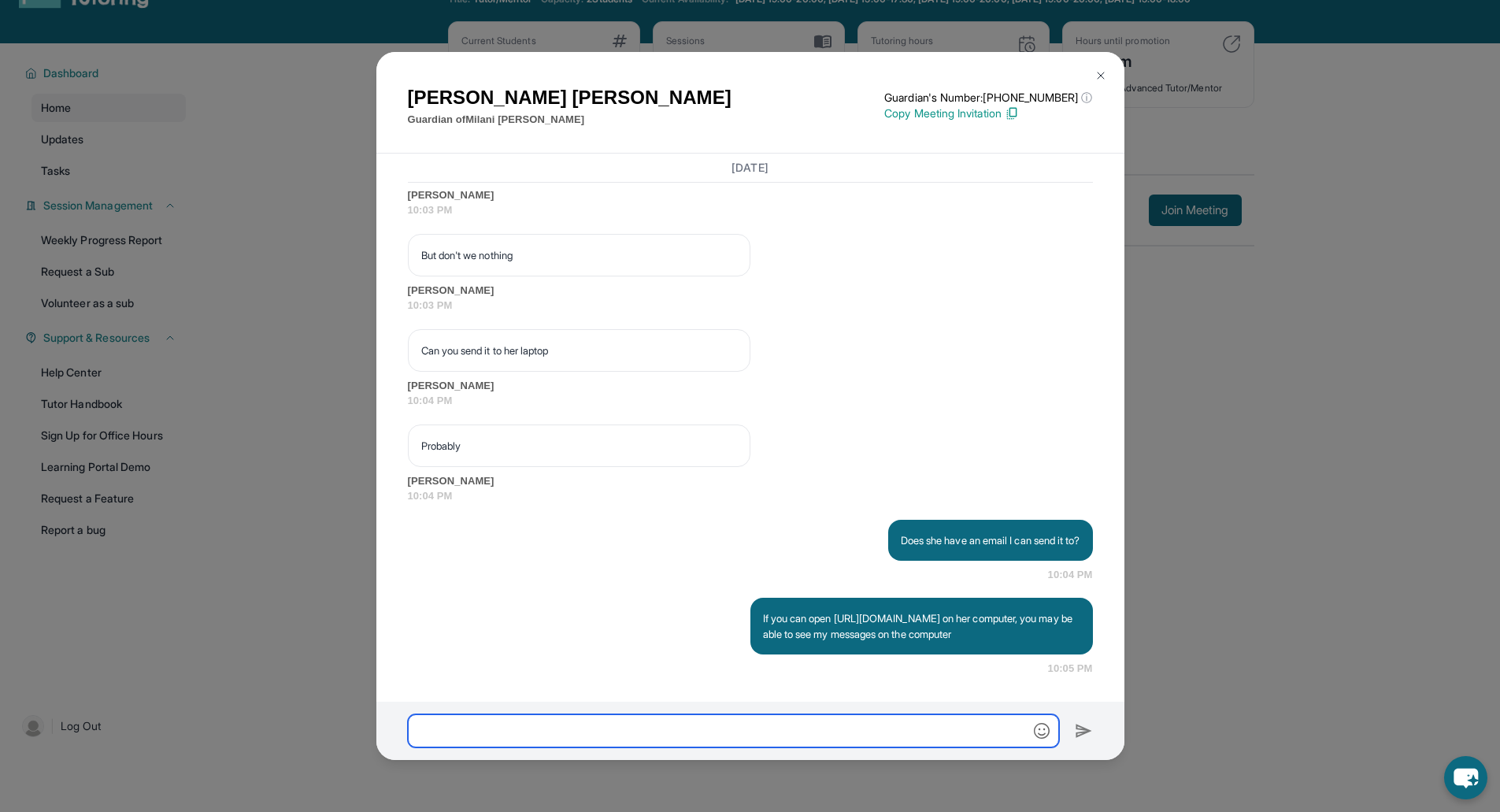
scroll to position [13838, 0]
click at [1101, 67] on button at bounding box center [1101, 75] width 31 height 31
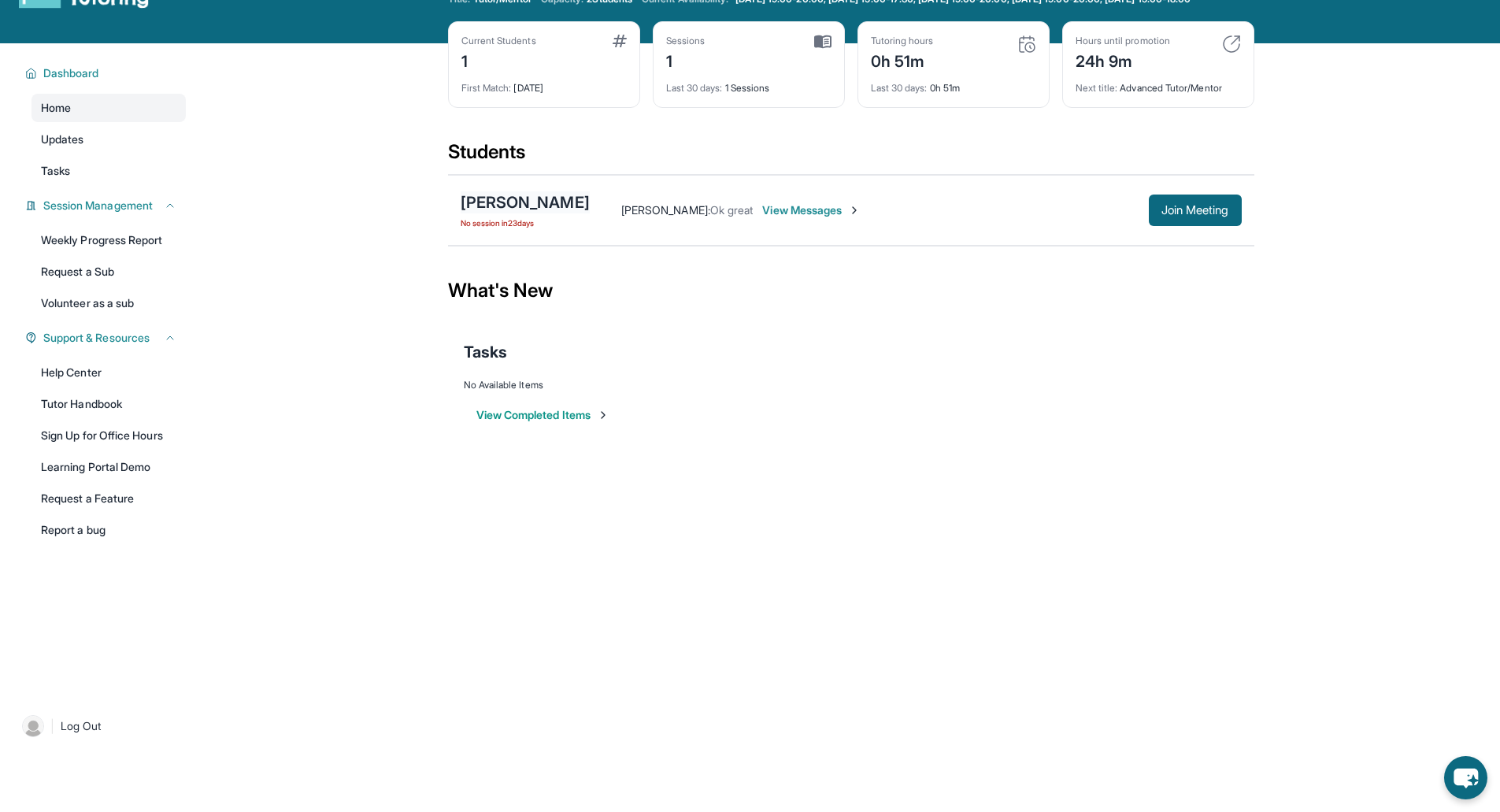
click at [532, 213] on div "[PERSON_NAME]" at bounding box center [525, 202] width 129 height 22
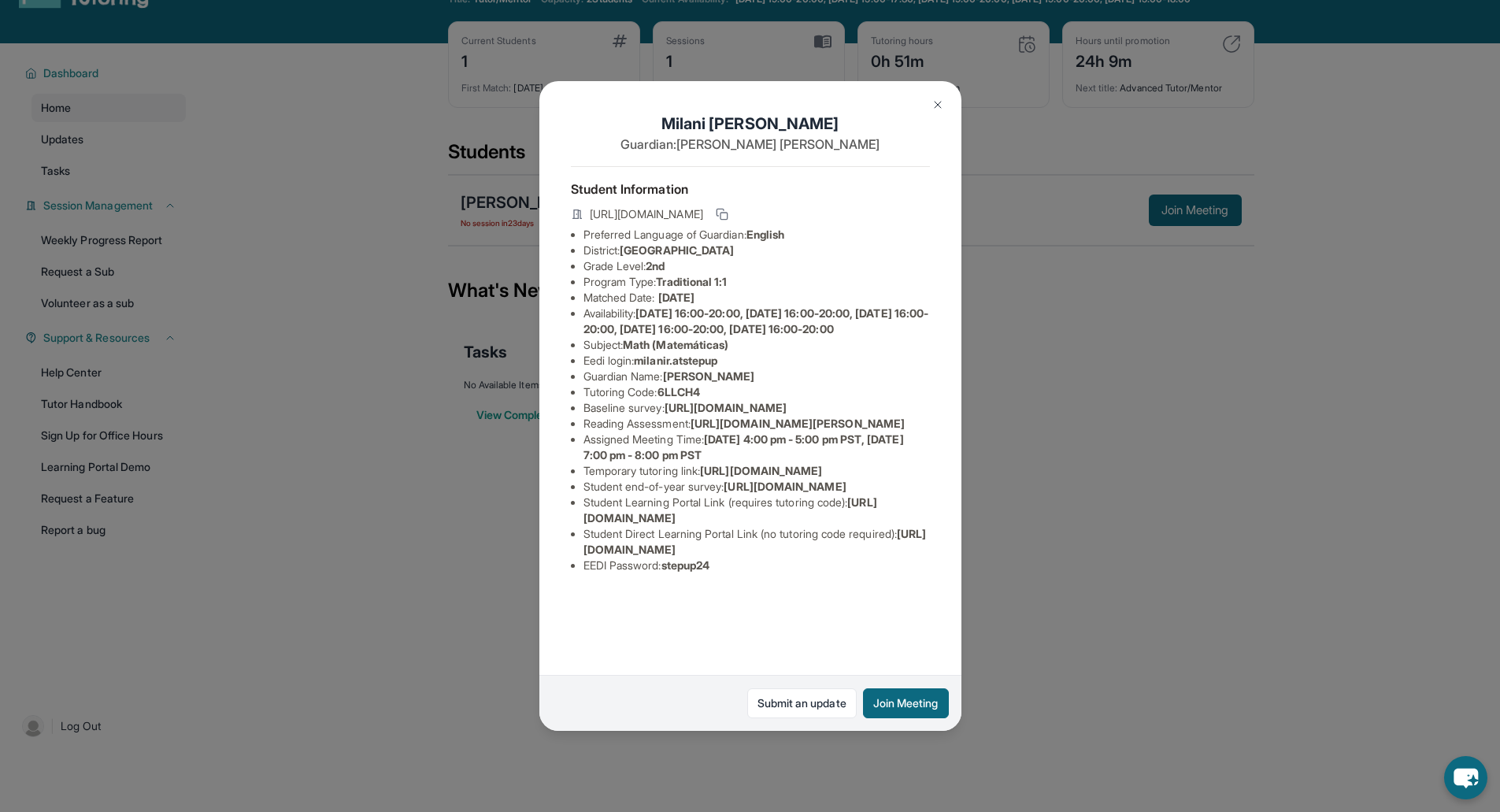
scroll to position [132, 0]
drag, startPoint x: 904, startPoint y: 617, endPoint x: 578, endPoint y: 622, distance: 326.0
click at [578, 573] on ul "Preferred Language of Guardian: English District: Glendale Unified School Distr…" at bounding box center [750, 399] width 359 height 346
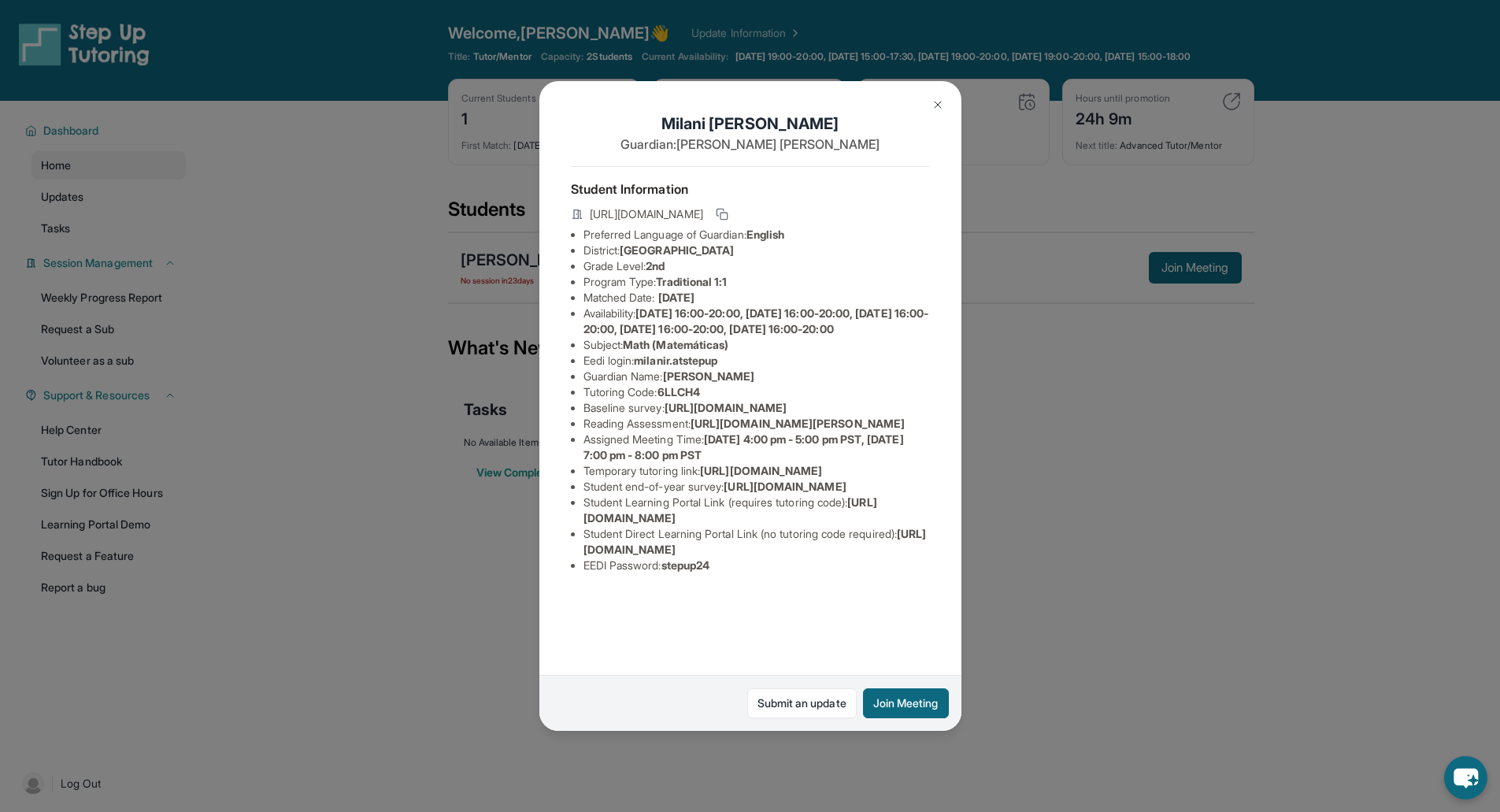
scroll to position [0, 0]
click at [728, 218] on icon at bounding box center [722, 214] width 13 height 13
click at [937, 109] on img at bounding box center [938, 105] width 13 height 13
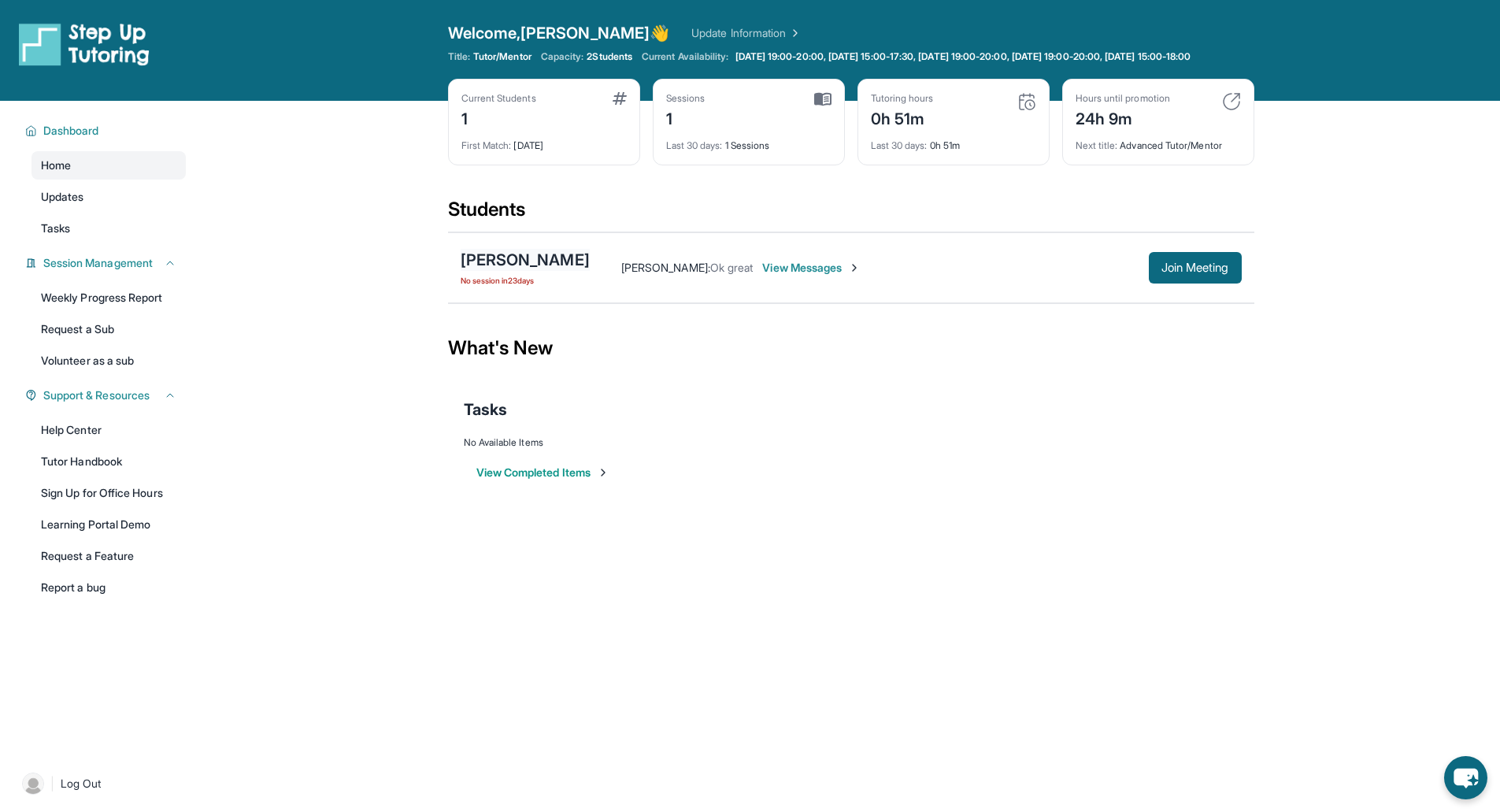
drag, startPoint x: 553, startPoint y: 278, endPoint x: 545, endPoint y: 277, distance: 8.1
click at [545, 270] on div "[PERSON_NAME]" at bounding box center [525, 260] width 129 height 22
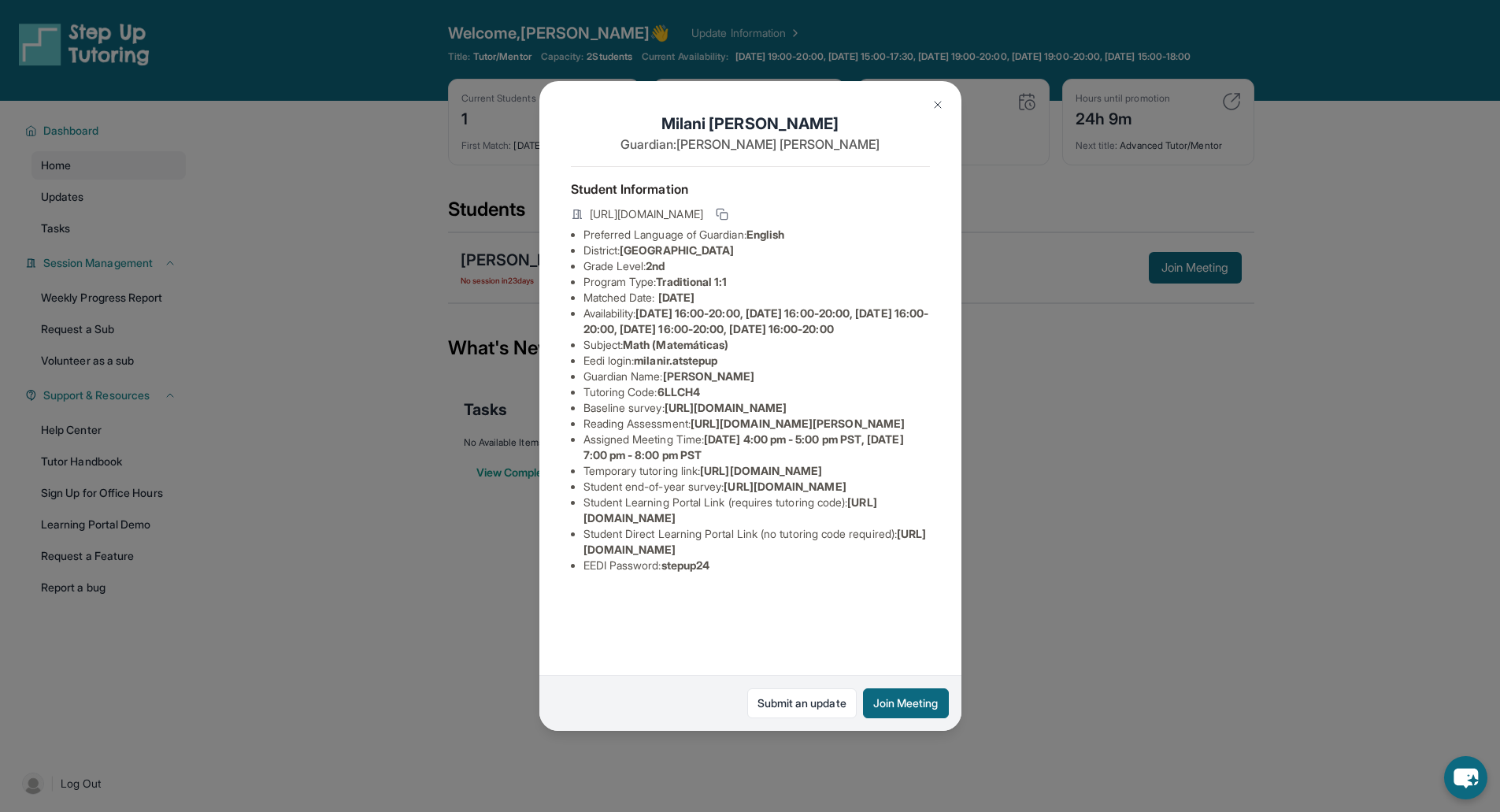
click at [943, 98] on button at bounding box center [938, 104] width 31 height 31
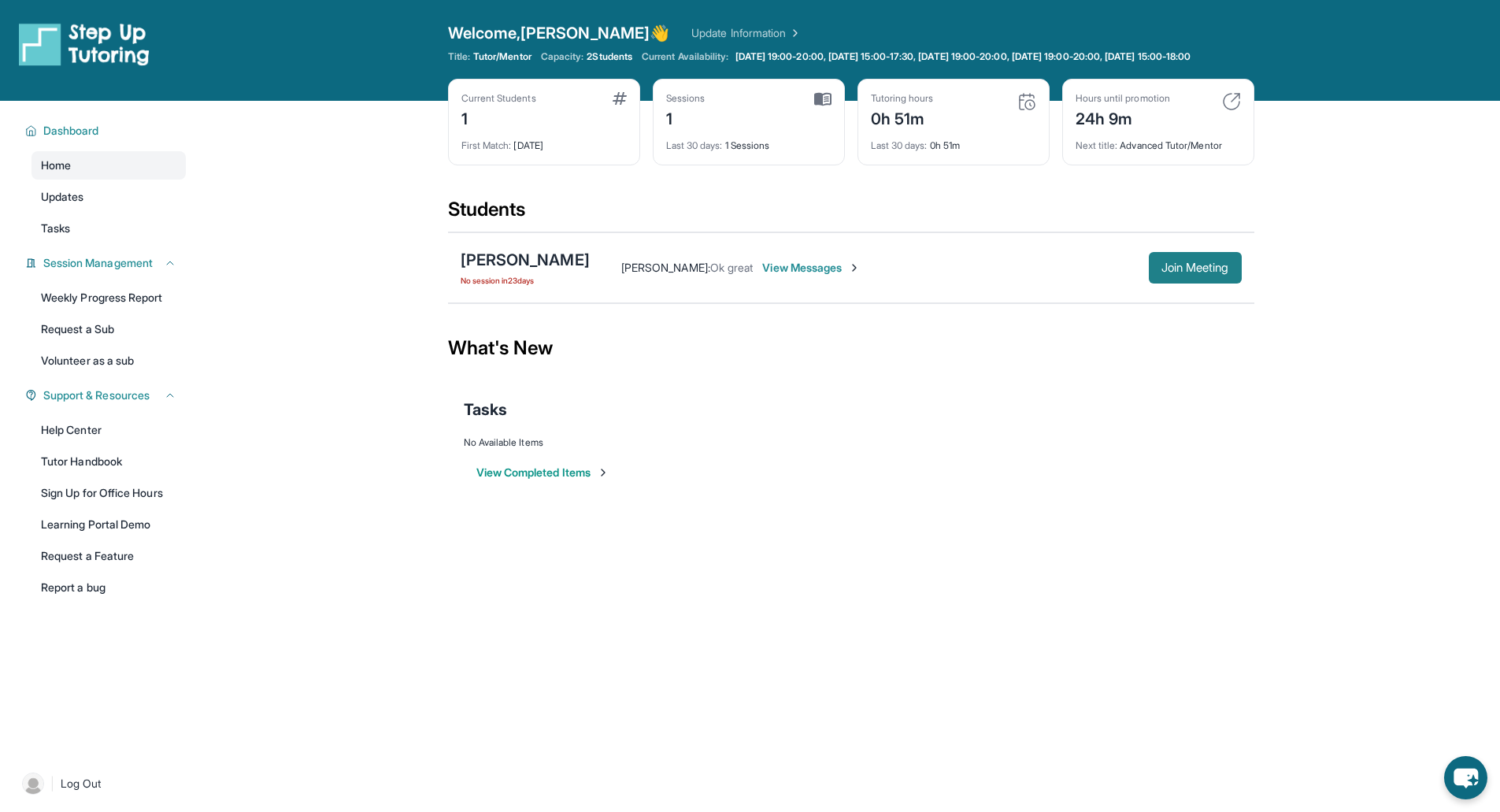
click at [1197, 272] on span "Join Meeting" at bounding box center [1196, 268] width 68 height 10
click at [564, 257] on div "Milani Rodriguez No session in 23 days Zulma Claros : Ok great View Messages Jo…" at bounding box center [851, 267] width 806 height 71
click at [571, 270] on div "[PERSON_NAME]" at bounding box center [525, 260] width 129 height 22
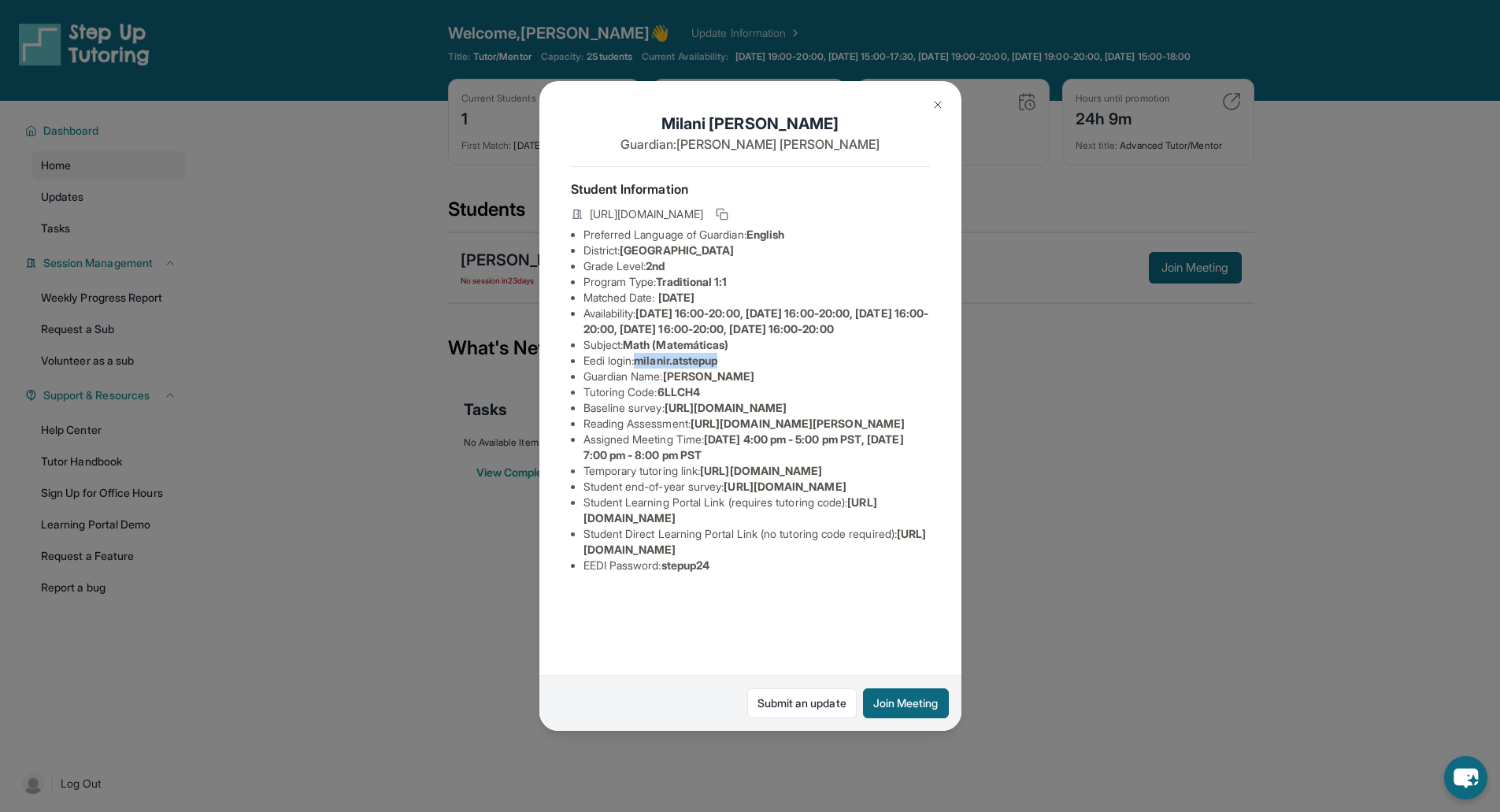
drag, startPoint x: 730, startPoint y: 391, endPoint x: 643, endPoint y: 389, distance: 87.0
click at [643, 369] on li "Eedi login : milanir.atstepup" at bounding box center [757, 361] width 347 height 16
copy span "milanir.atstepup"
click at [936, 102] on img at bounding box center [938, 105] width 13 height 13
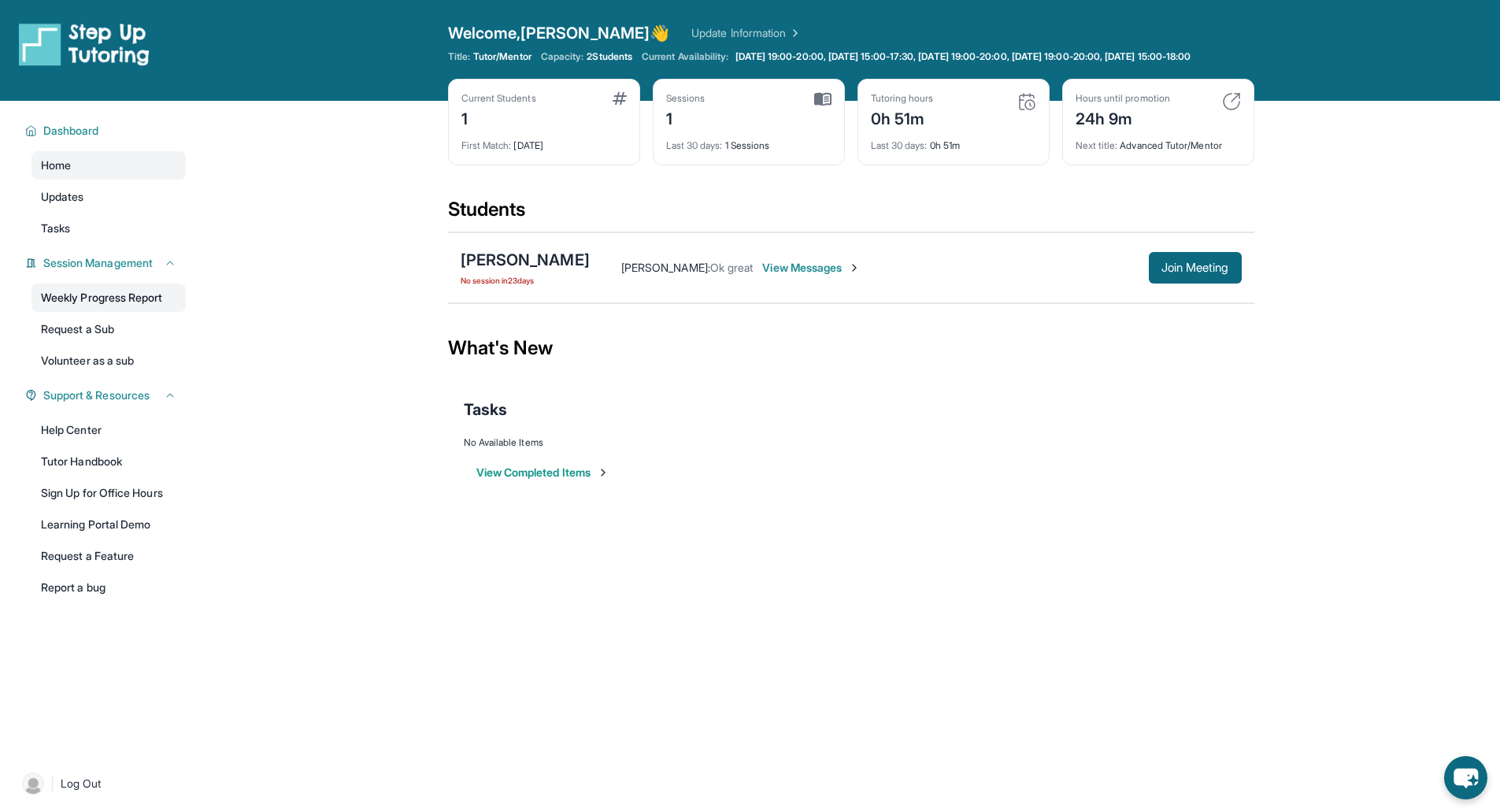
click at [160, 306] on link "Weekly Progress Report" at bounding box center [108, 298] width 154 height 29
click at [556, 267] on div "[PERSON_NAME]" at bounding box center [525, 260] width 129 height 22
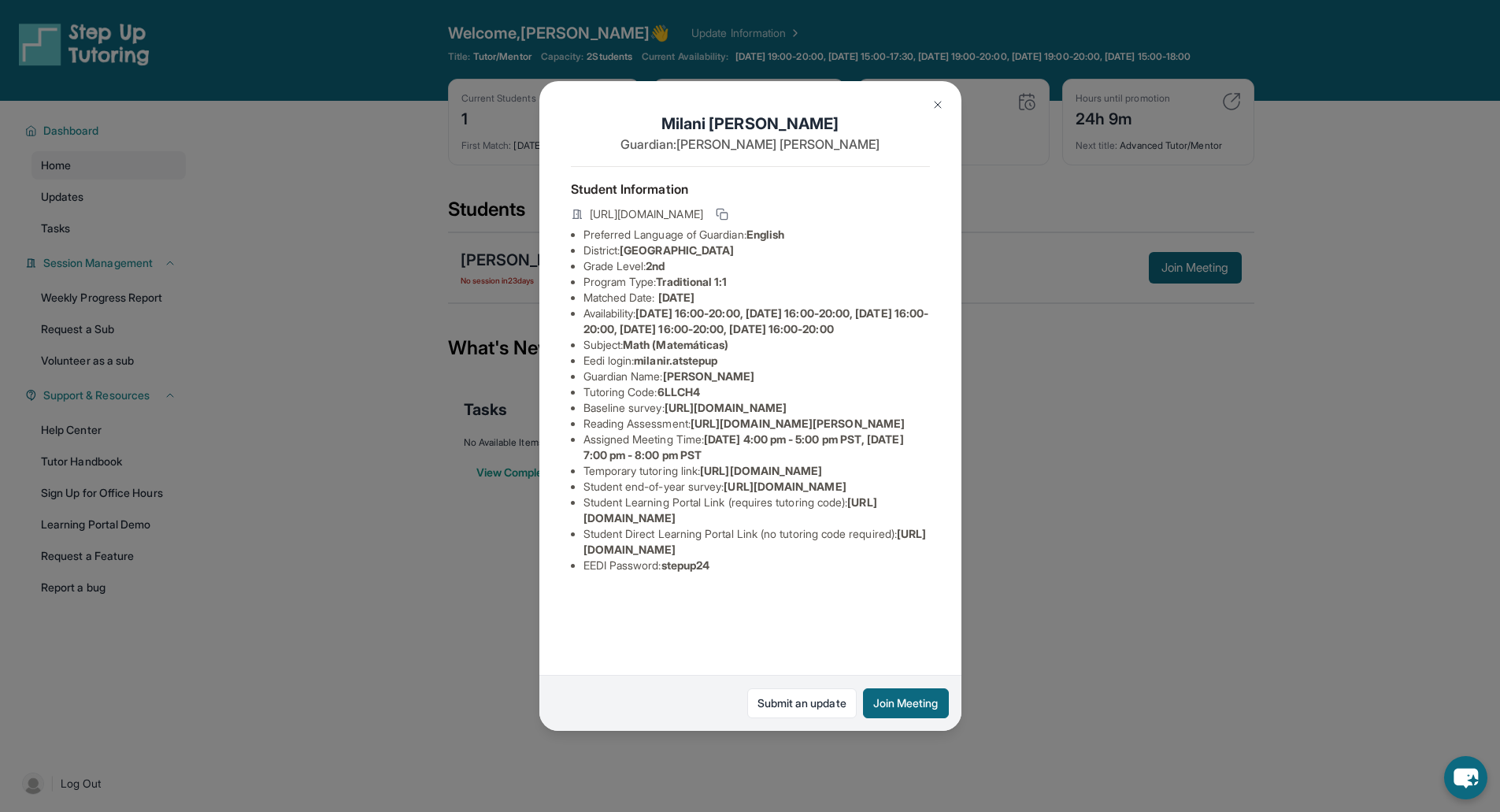
click at [936, 102] on img at bounding box center [938, 105] width 13 height 13
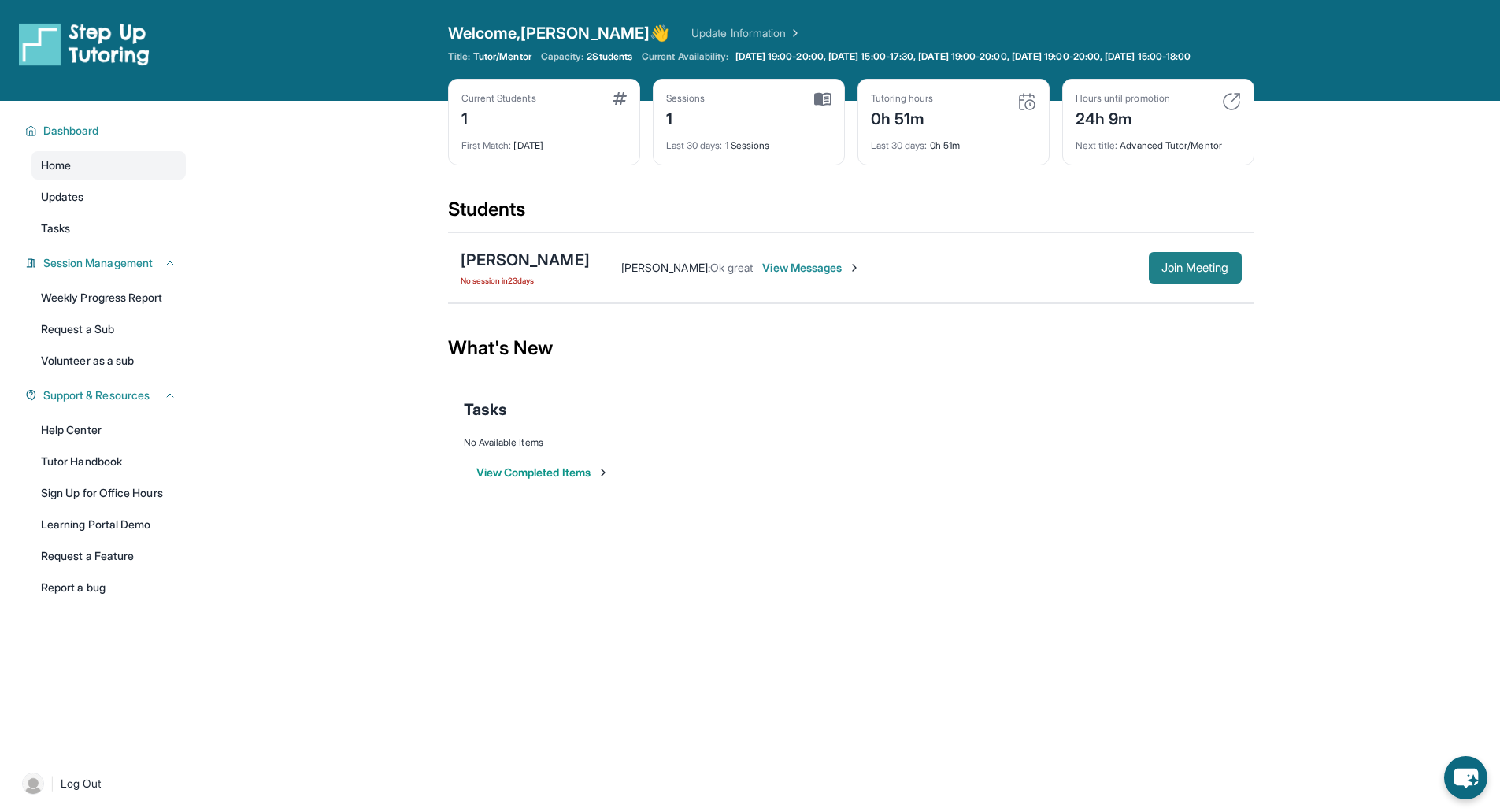
click at [1217, 269] on button "Join Meeting" at bounding box center [1196, 267] width 93 height 31
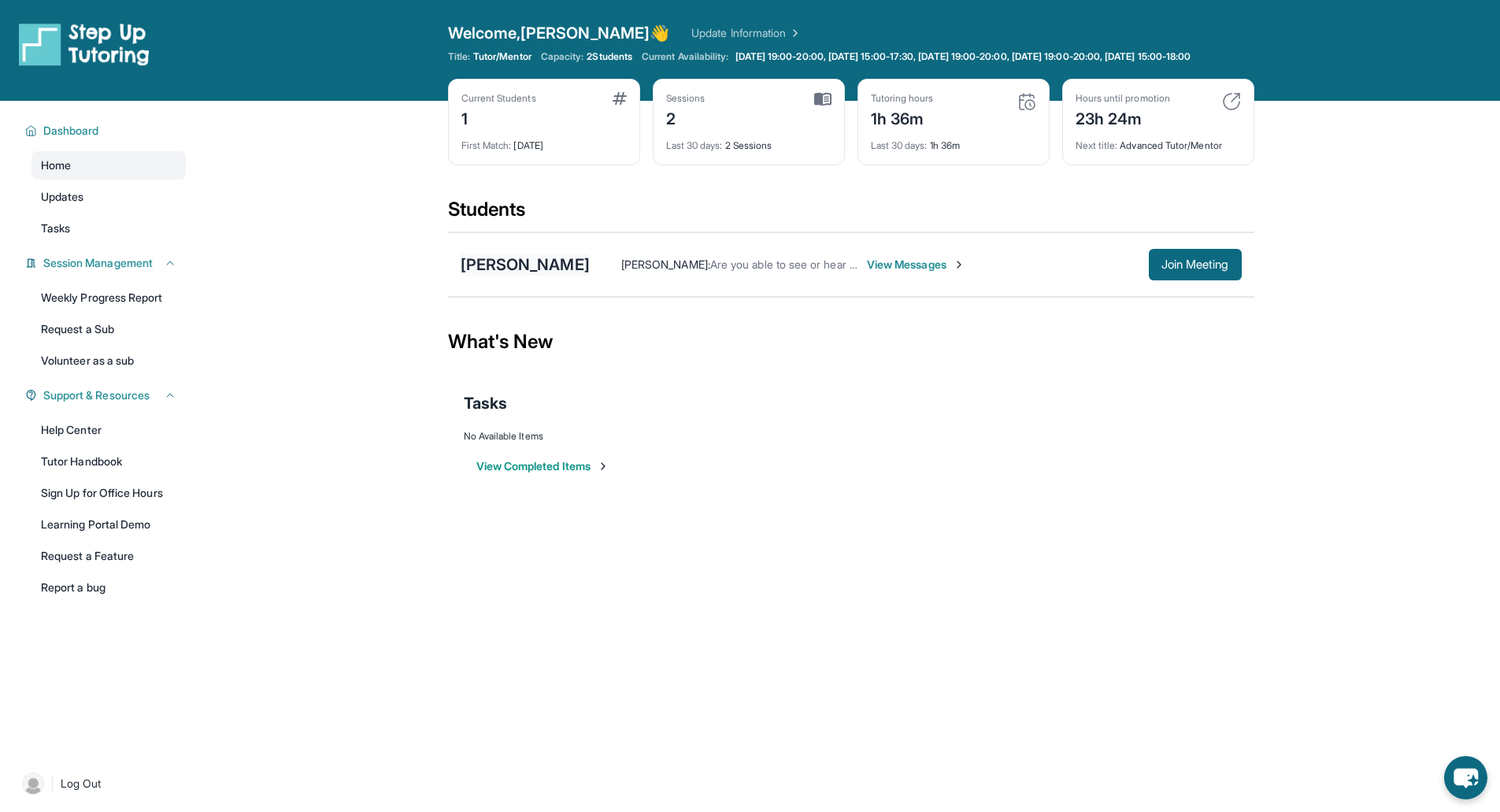
click at [538, 276] on div "[PERSON_NAME]" at bounding box center [525, 264] width 129 height 22
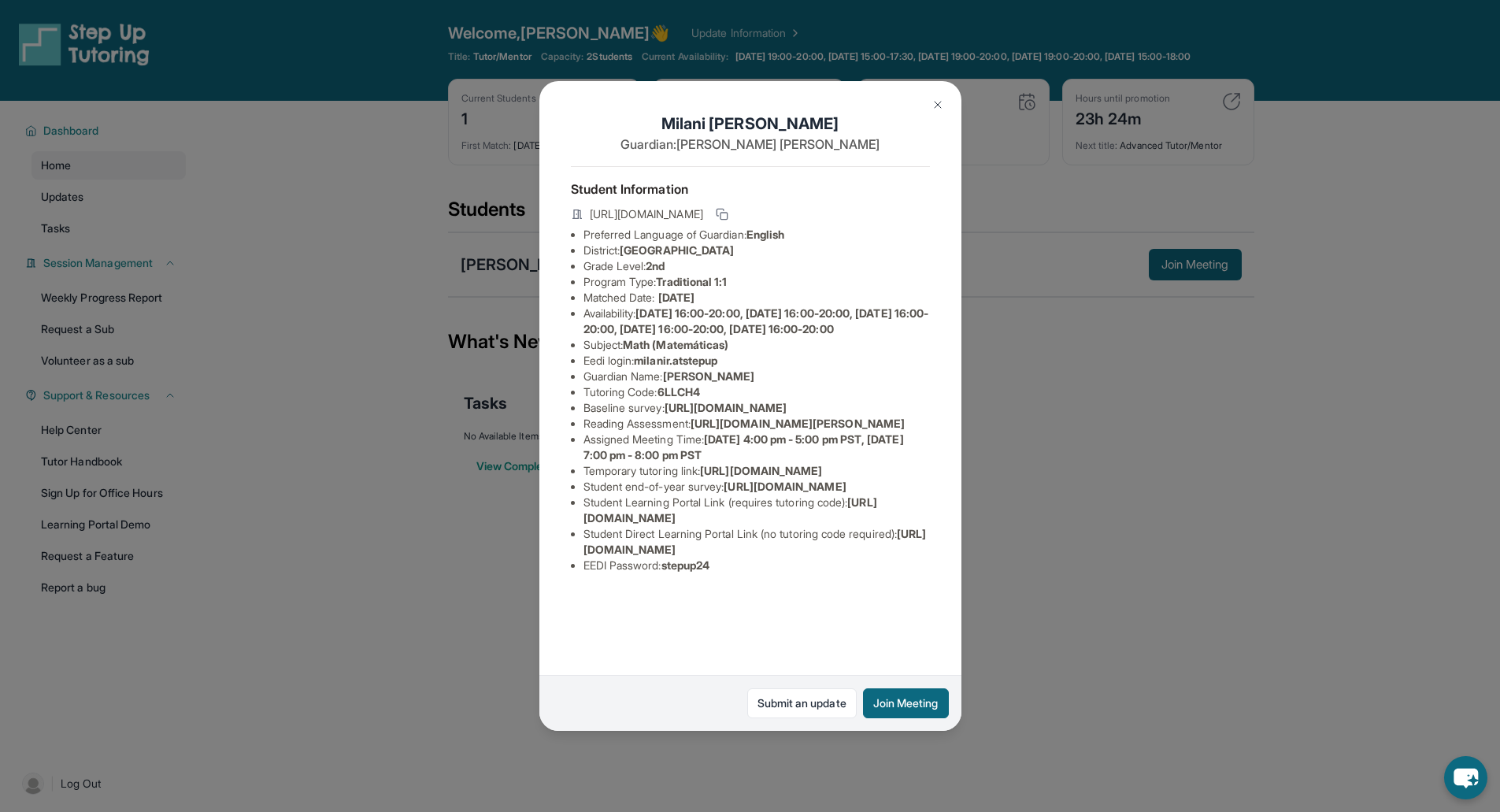
click at [944, 107] on button at bounding box center [938, 104] width 31 height 31
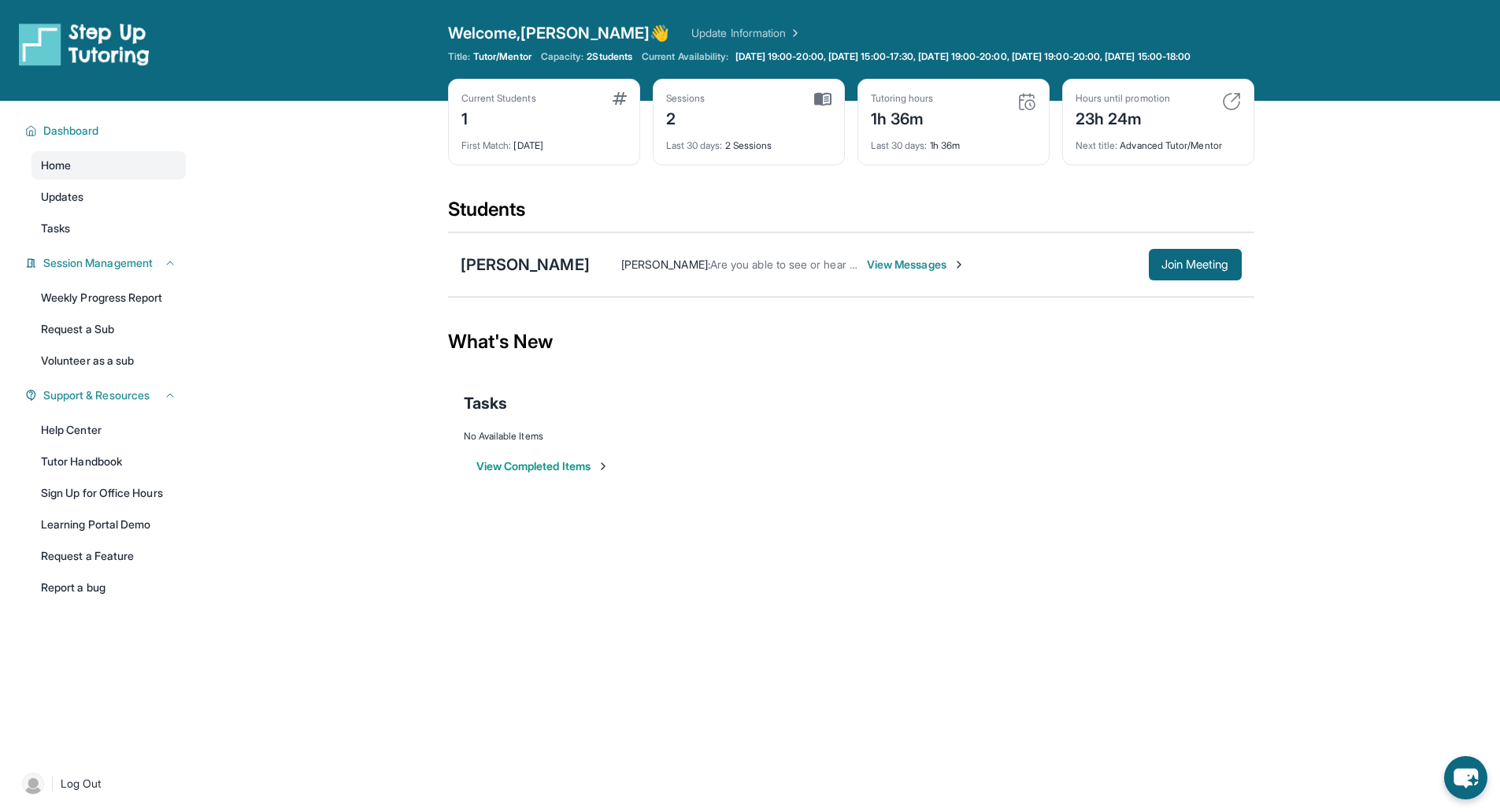
click at [904, 272] on span "View Messages" at bounding box center [916, 265] width 99 height 16
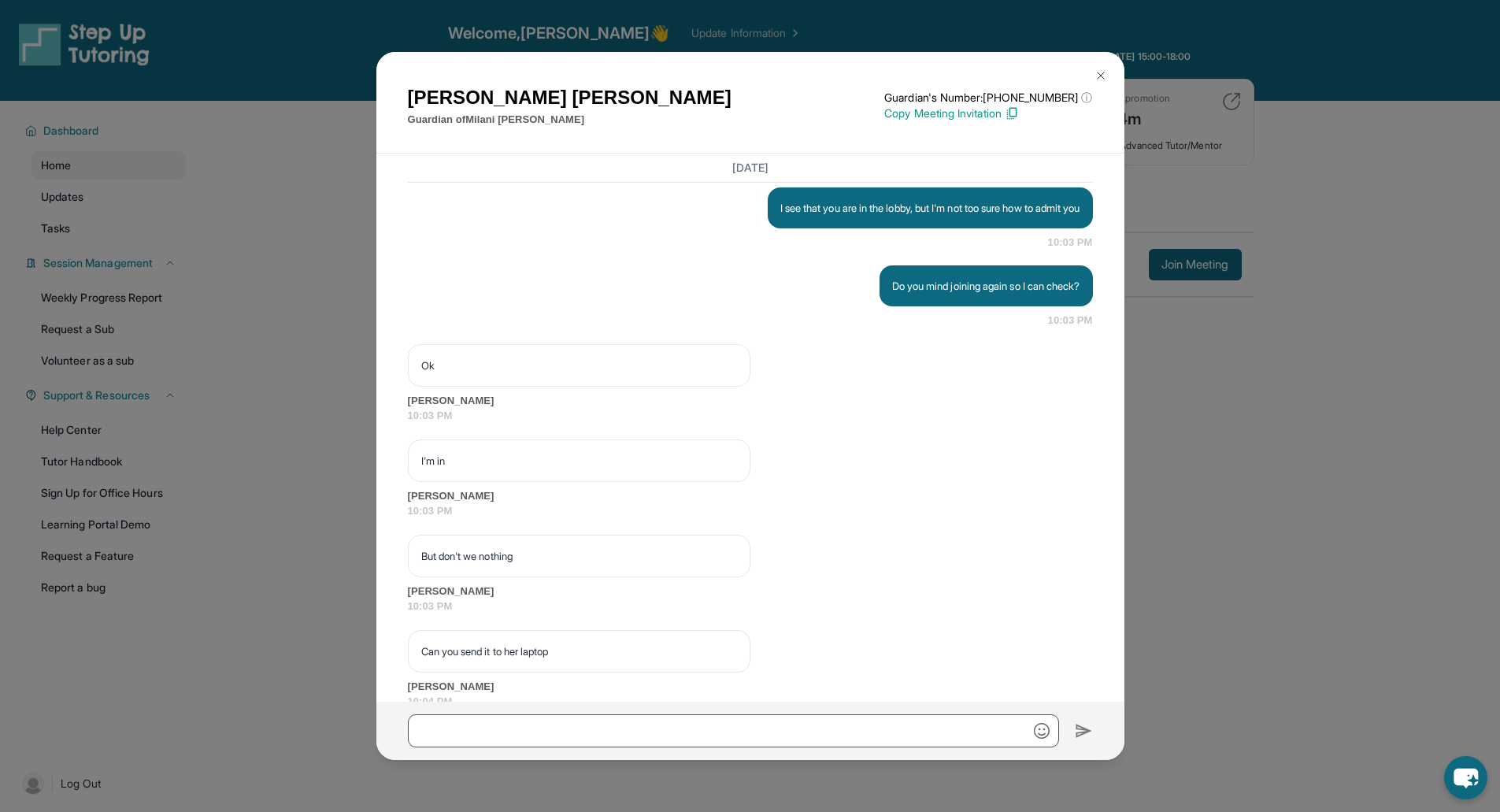
scroll to position [14692, 0]
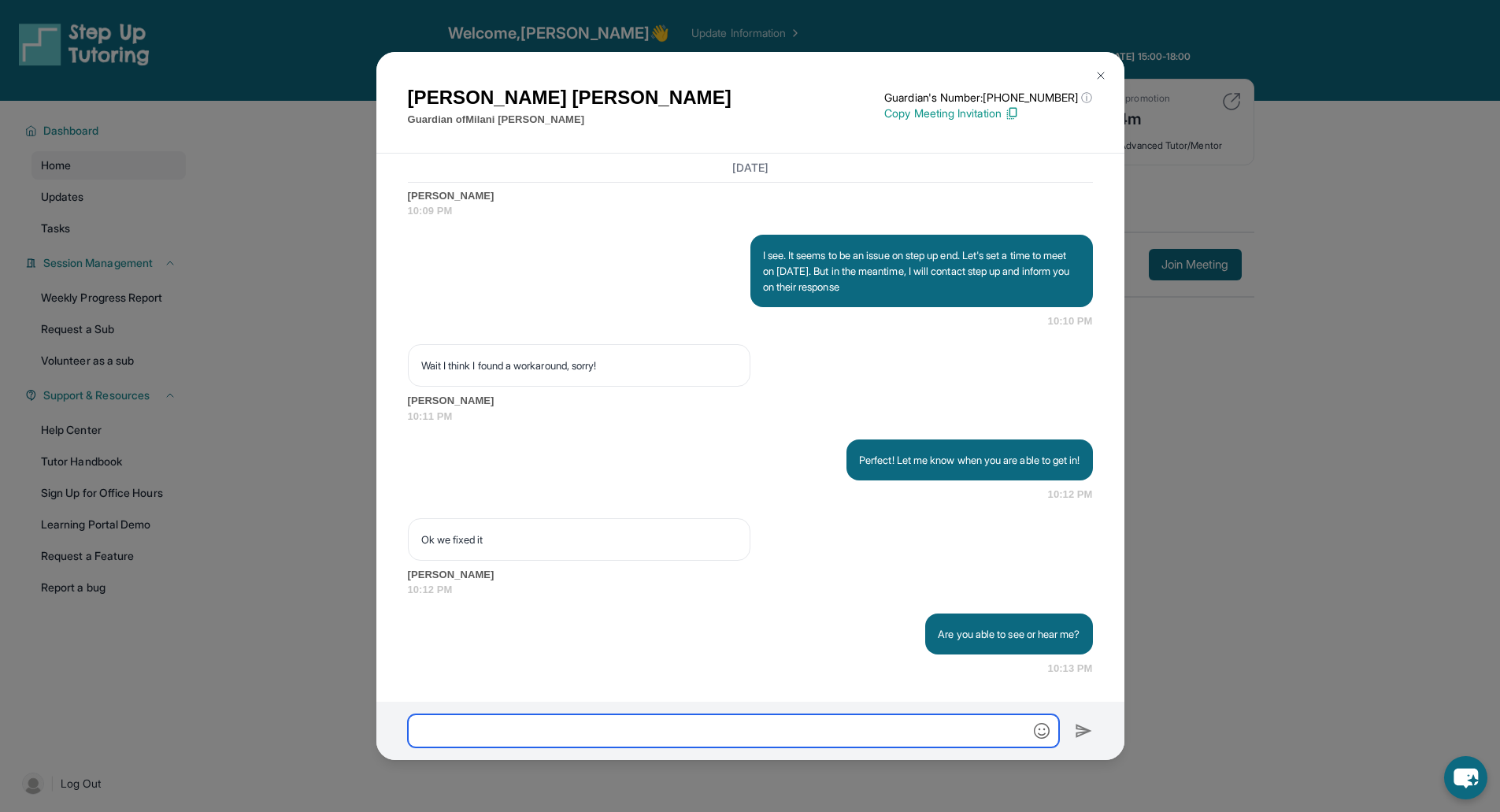
click at [763, 731] on input "text" at bounding box center [733, 731] width 651 height 33
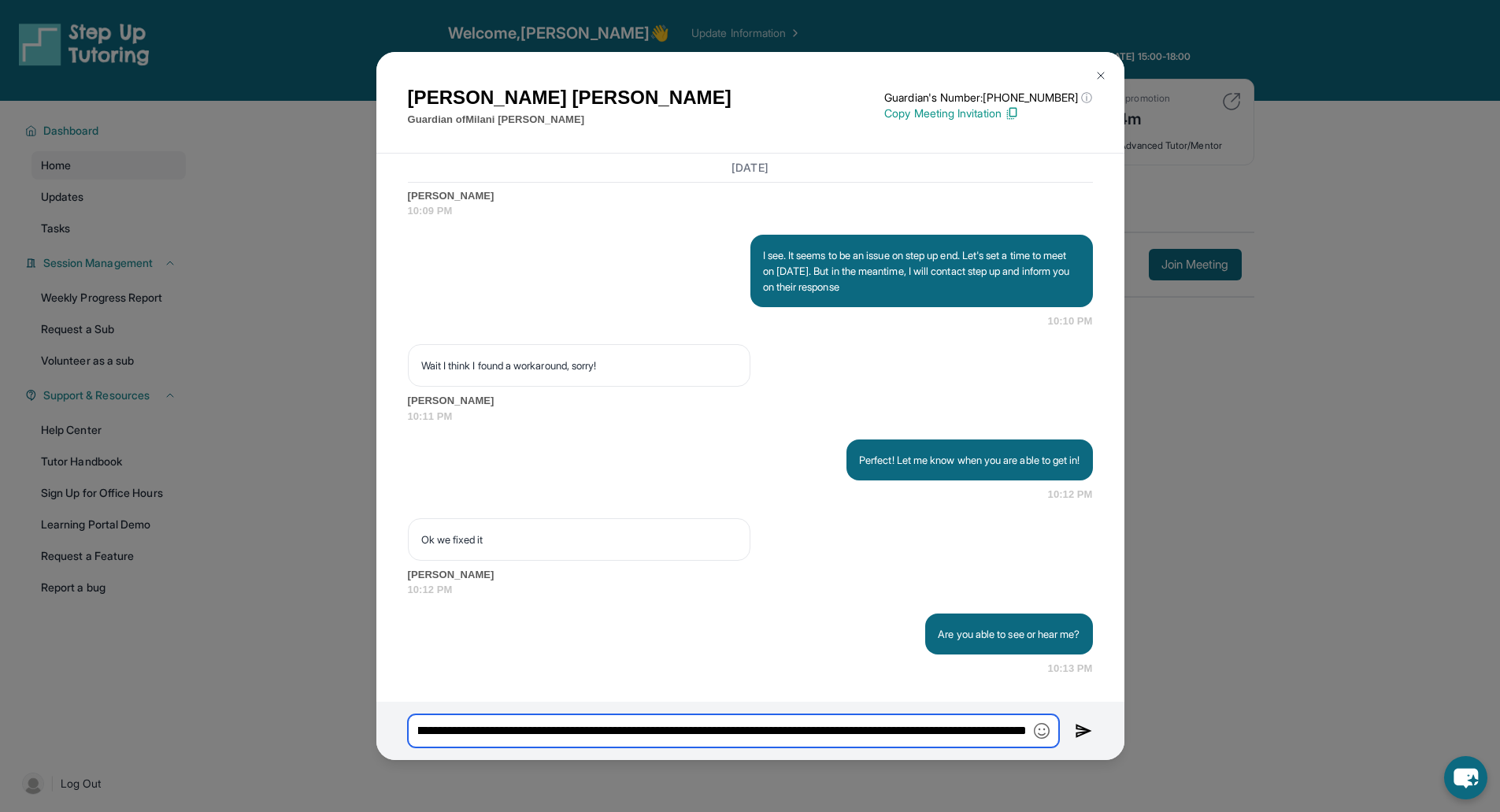
type input "**********"
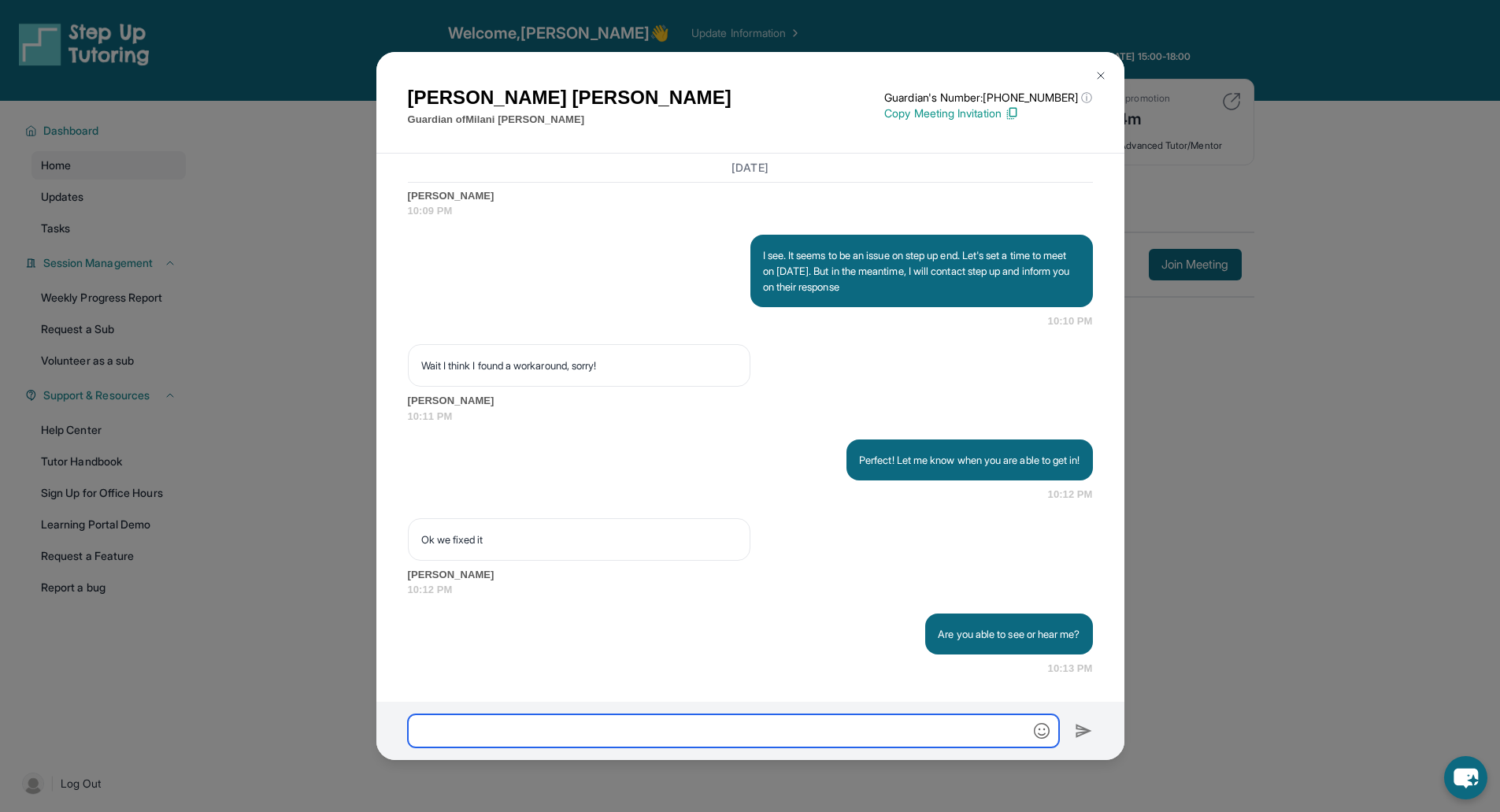
scroll to position [0, 0]
click at [1094, 73] on img at bounding box center [1101, 75] width 13 height 13
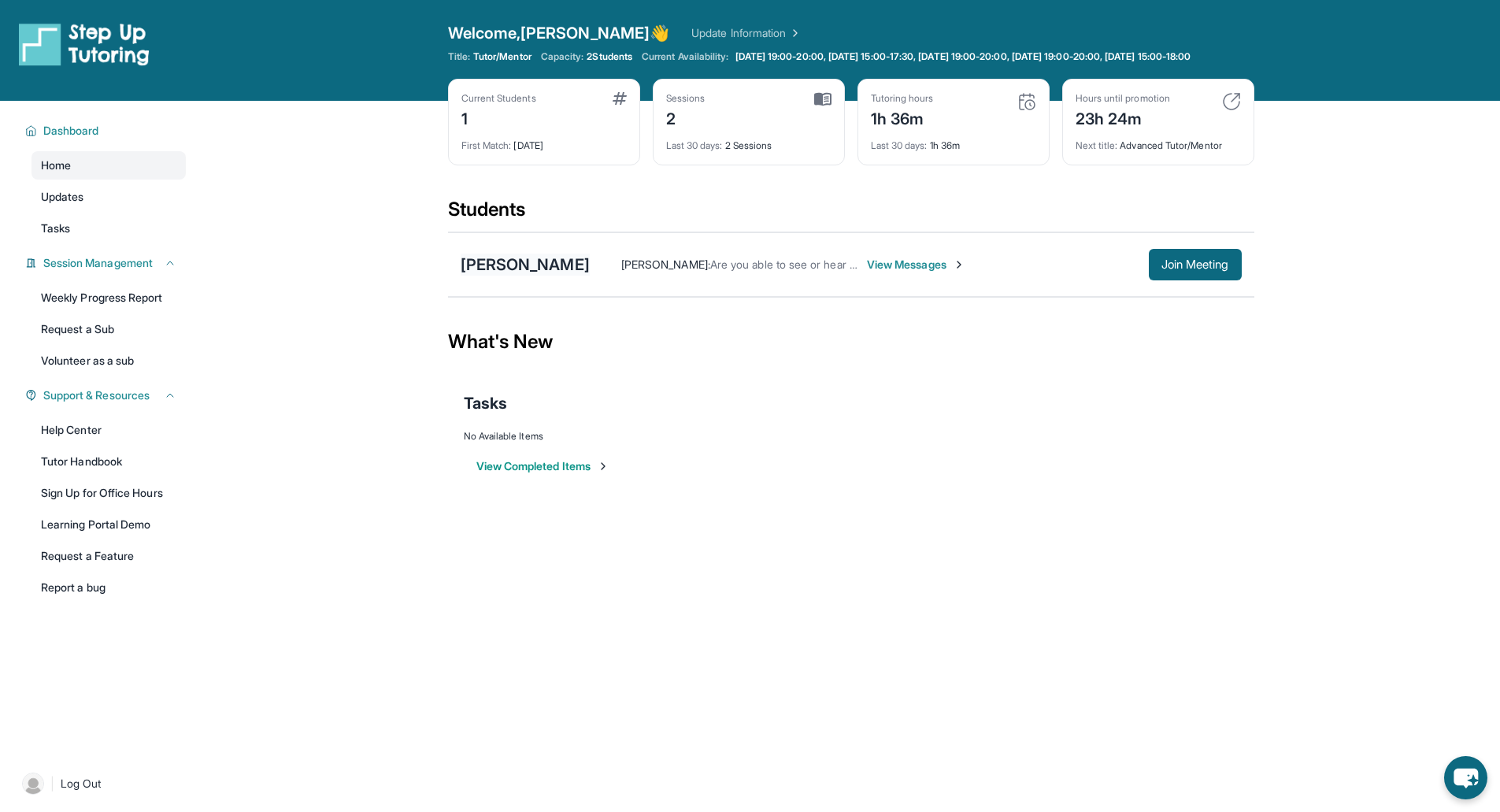
click at [526, 276] on div "[PERSON_NAME]" at bounding box center [525, 264] width 129 height 22
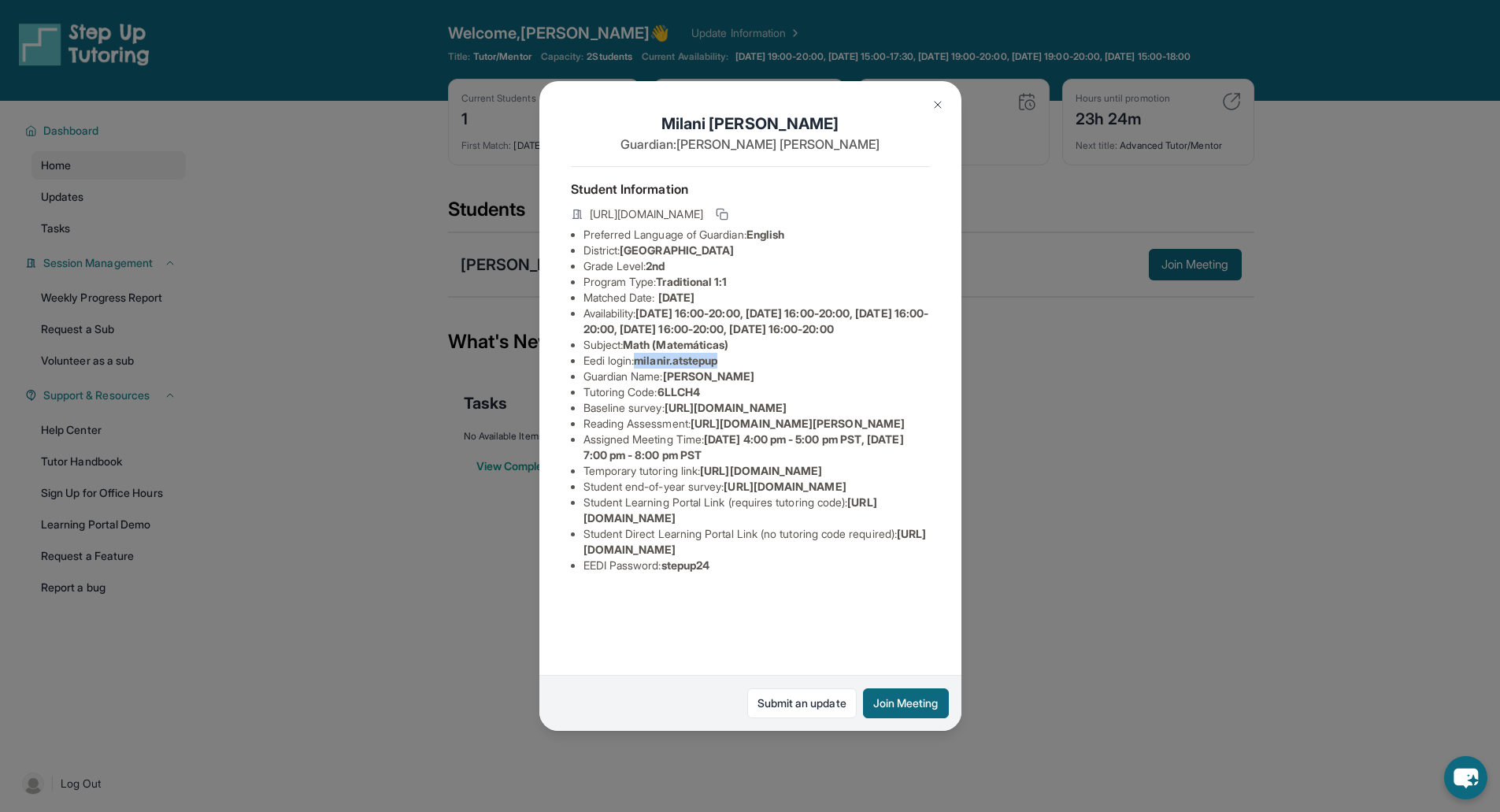
drag, startPoint x: 727, startPoint y: 389, endPoint x: 644, endPoint y: 389, distance: 83.0
click at [644, 367] on span "milanir.atstepup" at bounding box center [675, 360] width 83 height 13
copy span "milanir.atstepup"
click at [933, 107] on img at bounding box center [938, 105] width 13 height 13
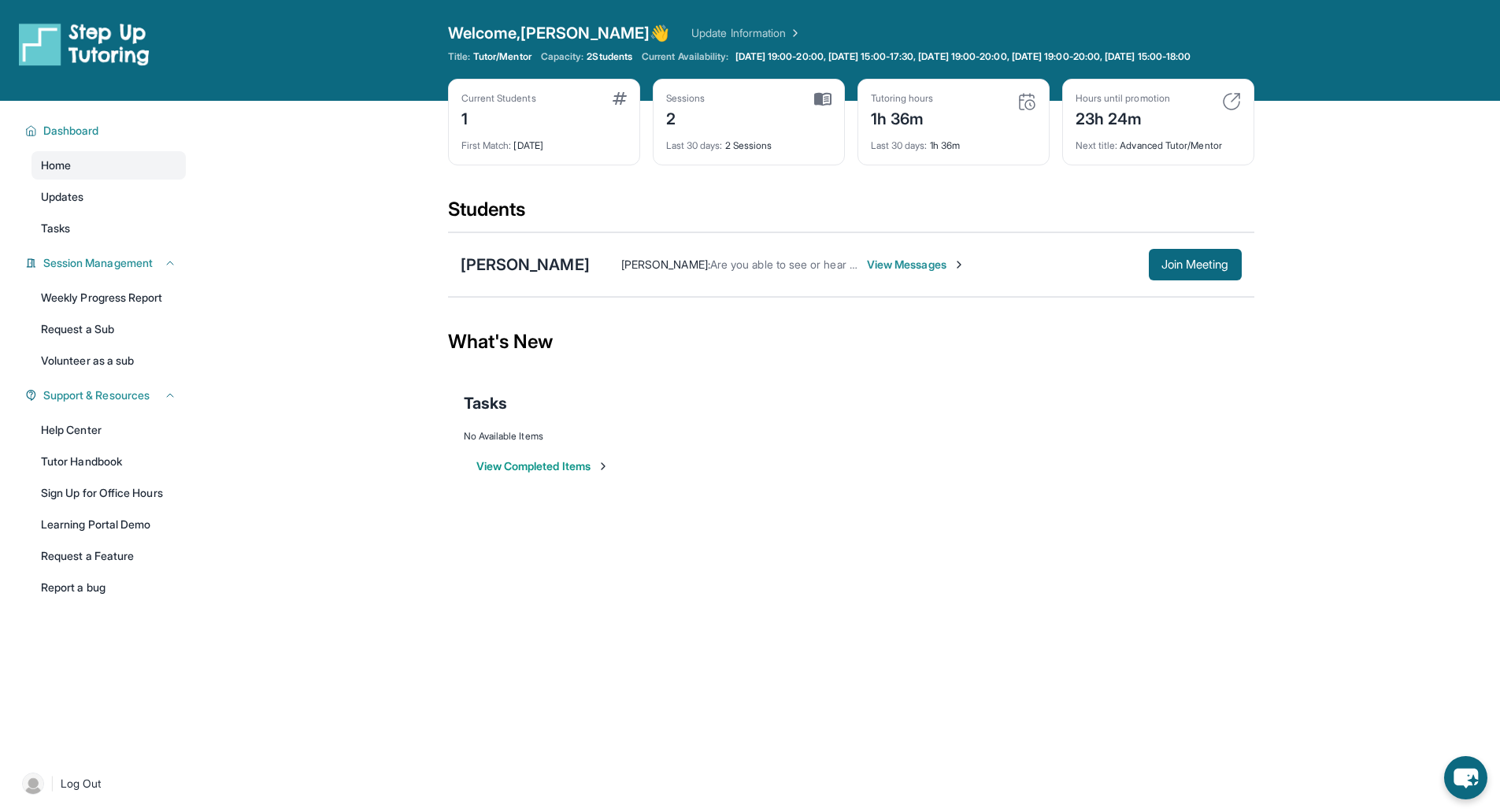
click at [890, 272] on span "View Messages" at bounding box center [916, 265] width 99 height 16
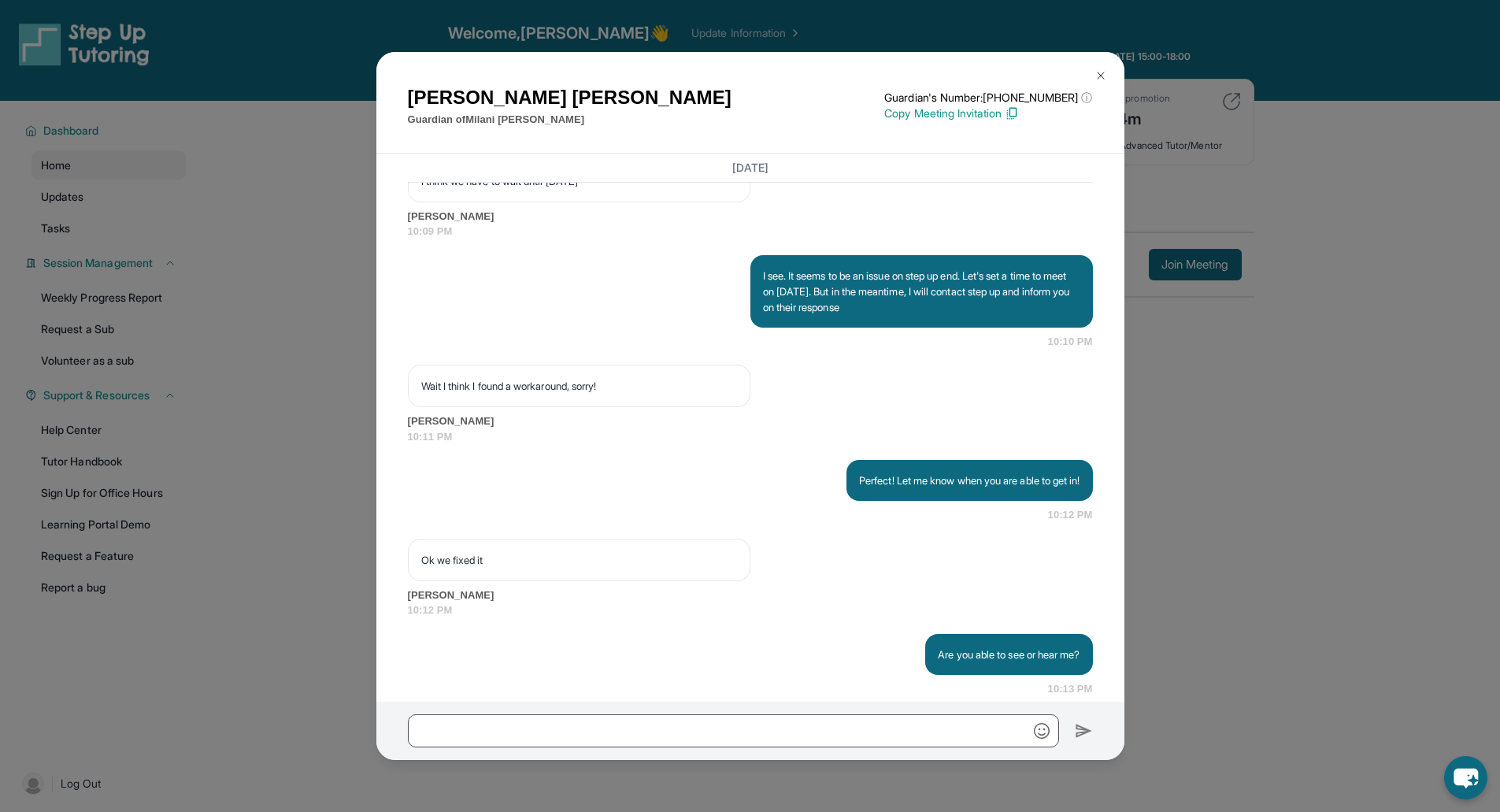
scroll to position [14692, 0]
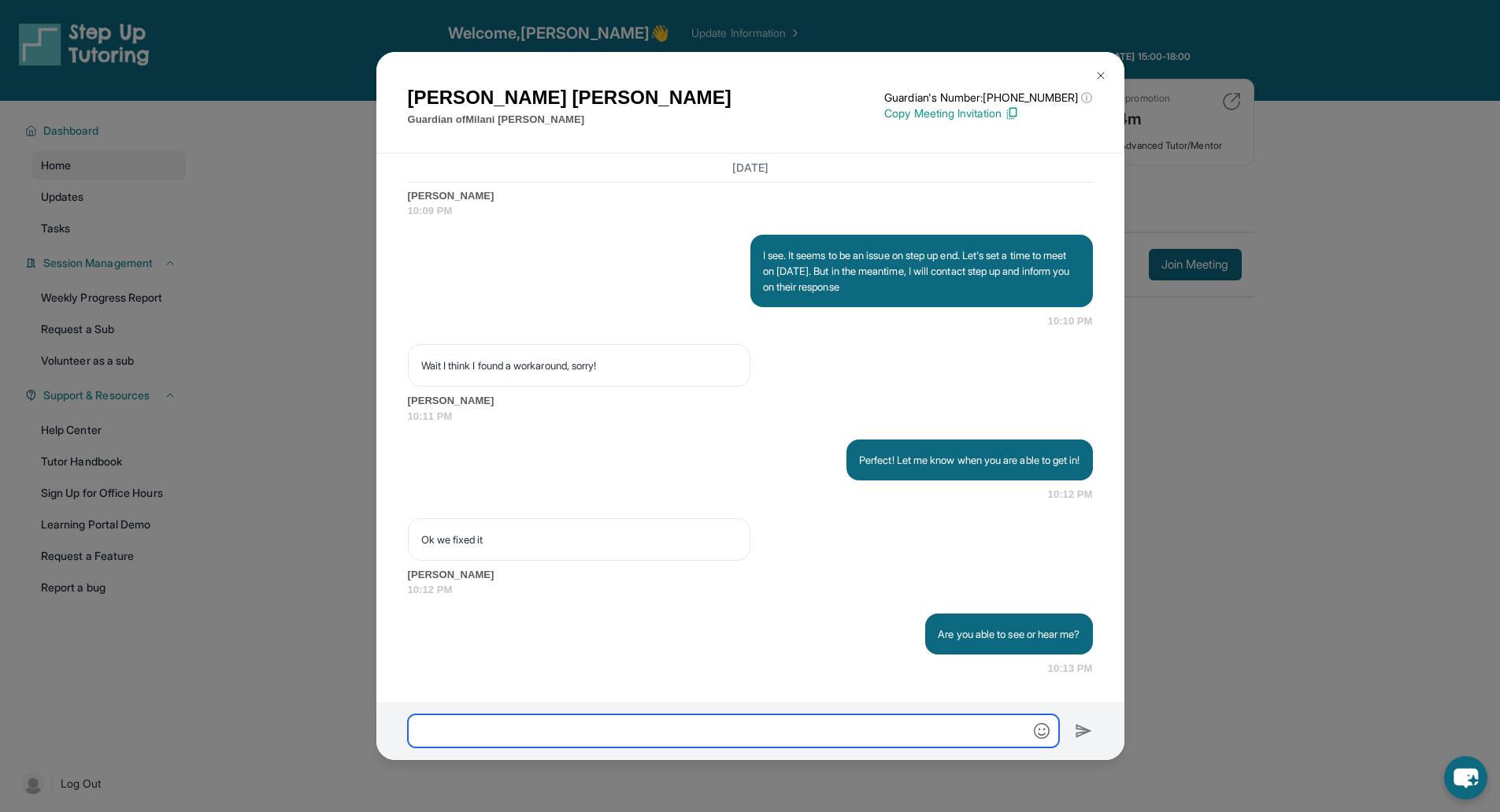
click at [755, 719] on input "text" at bounding box center [733, 731] width 651 height 33
paste input "**********"
type input "**********"
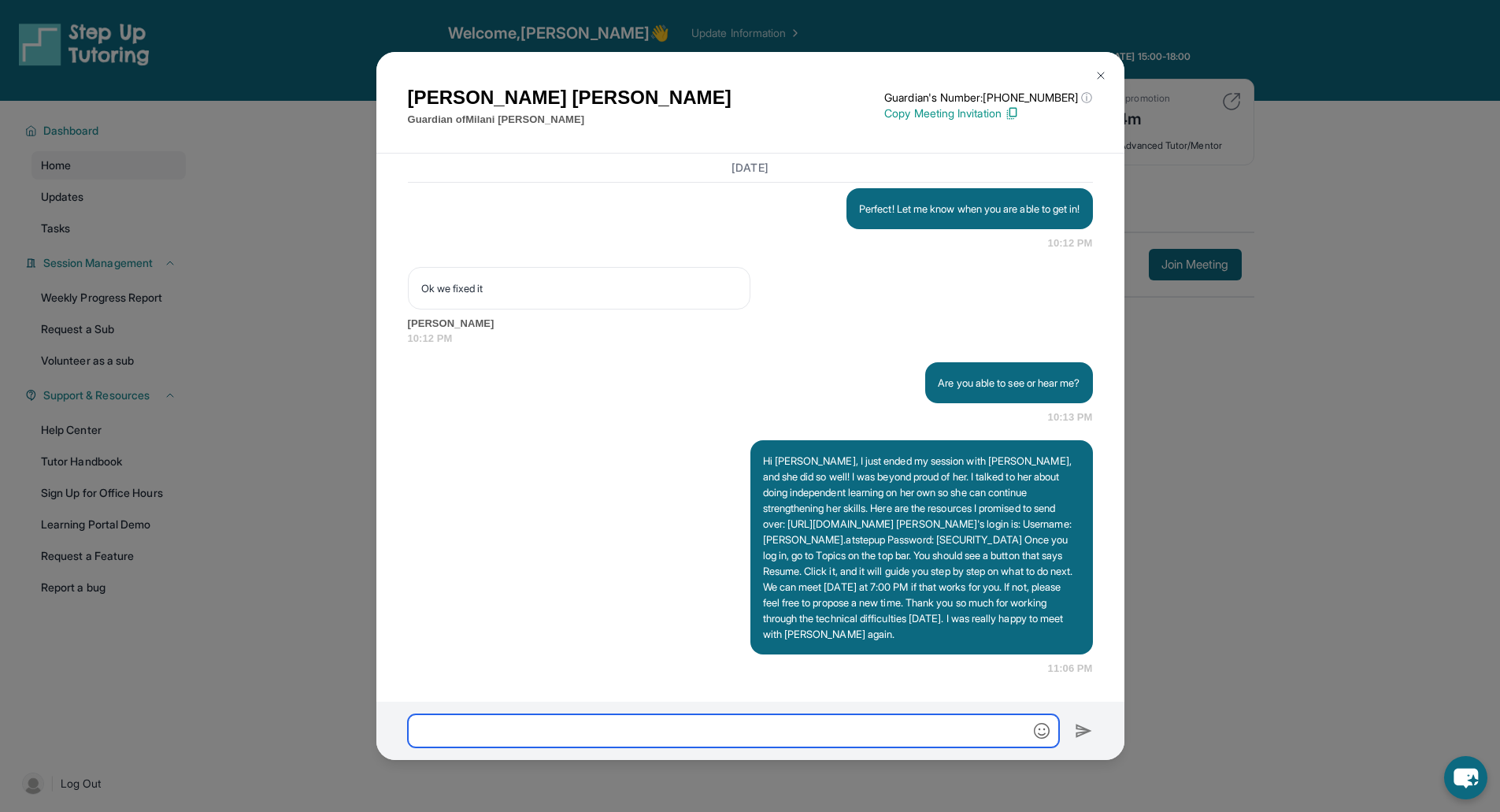
scroll to position [14960, 0]
